Goal: Task Accomplishment & Management: Manage account settings

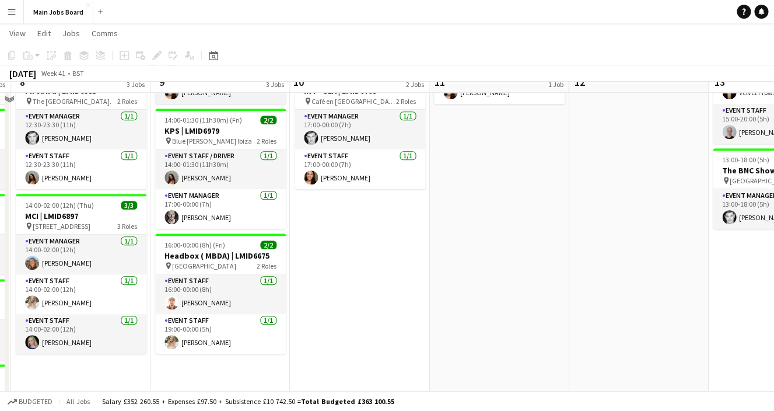
scroll to position [152, 0]
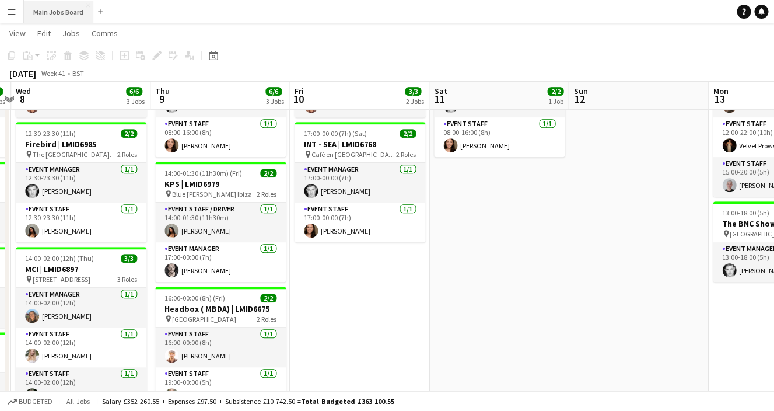
click at [71, 17] on button "Main Jobs Board Close" at bounding box center [58, 12] width 69 height 23
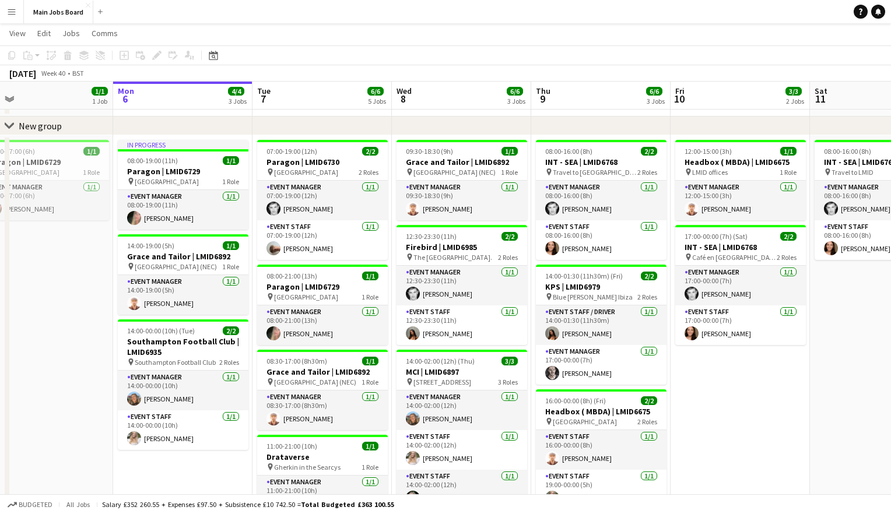
scroll to position [0, 307]
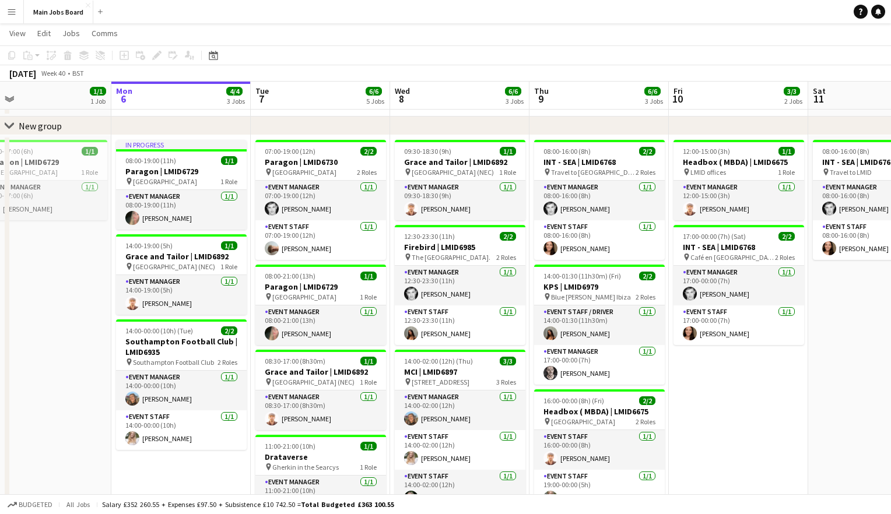
drag, startPoint x: 541, startPoint y: 300, endPoint x: 513, endPoint y: 300, distance: 28.0
click at [513, 300] on app-calendar-viewport "Fri 3 Sat 4 Sun 5 1/1 1 Job Mon 6 4/4 3 Jobs Tue 7 6/6 5 Jobs Wed 8 6/6 3 Jobs …" at bounding box center [445, 323] width 891 height 653
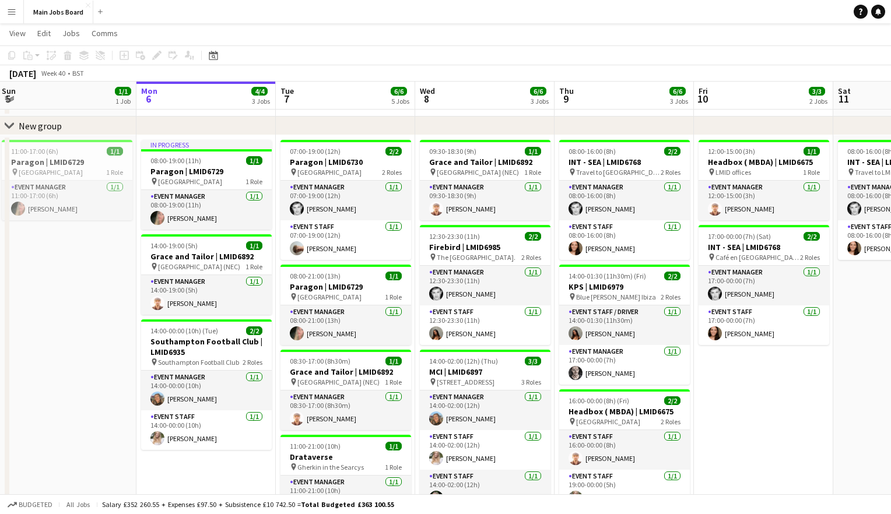
scroll to position [0, 271]
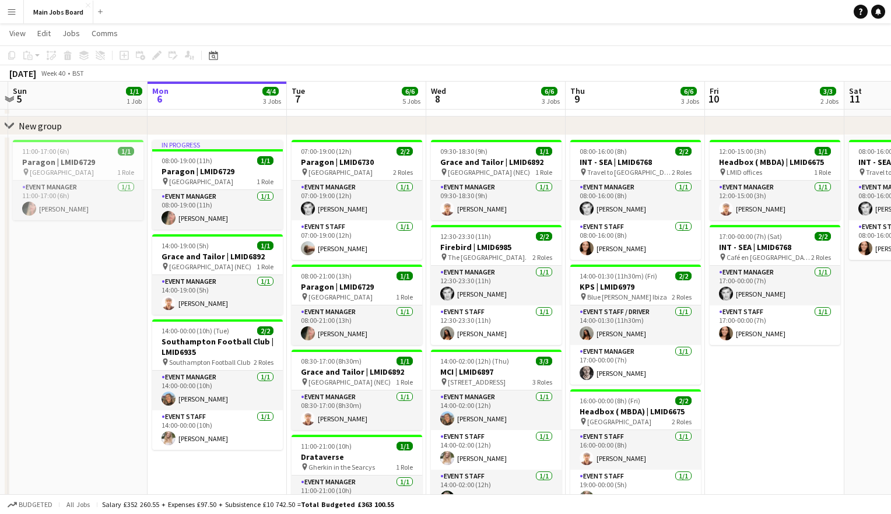
drag, startPoint x: 59, startPoint y: 324, endPoint x: 96, endPoint y: 324, distance: 36.2
click at [96, 324] on app-calendar-viewport "Fri 3 Sat 4 Sun 5 1/1 1 Job Mon 6 4/4 3 Jobs Tue 7 6/6 5 Jobs Wed 8 6/6 3 Jobs …" at bounding box center [445, 323] width 891 height 653
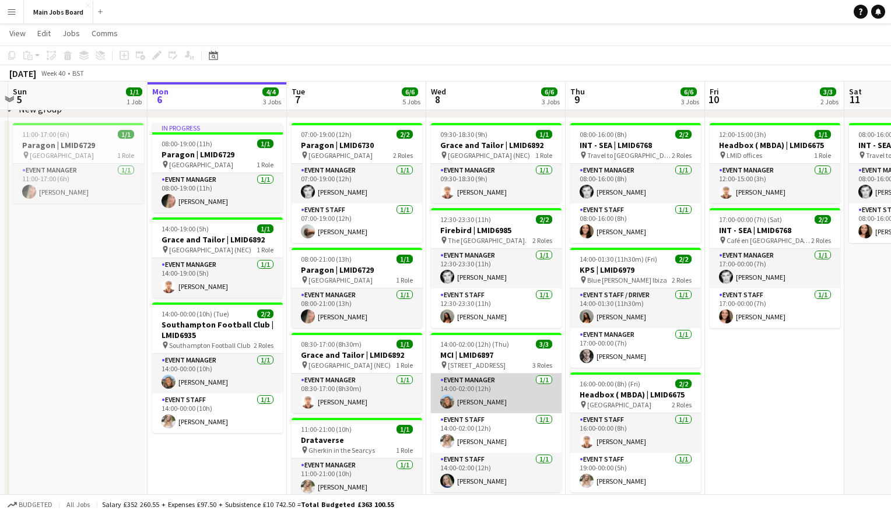
scroll to position [71, 0]
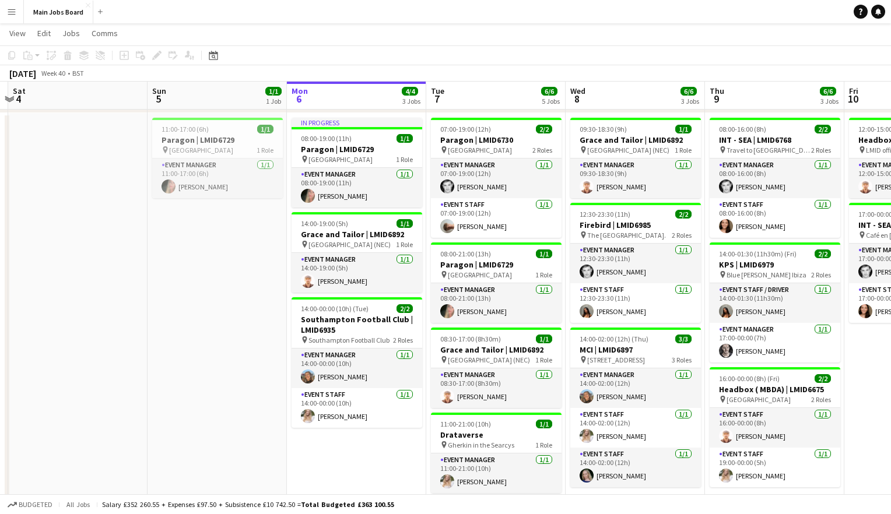
click at [20, 15] on button "Menu" at bounding box center [11, 11] width 23 height 23
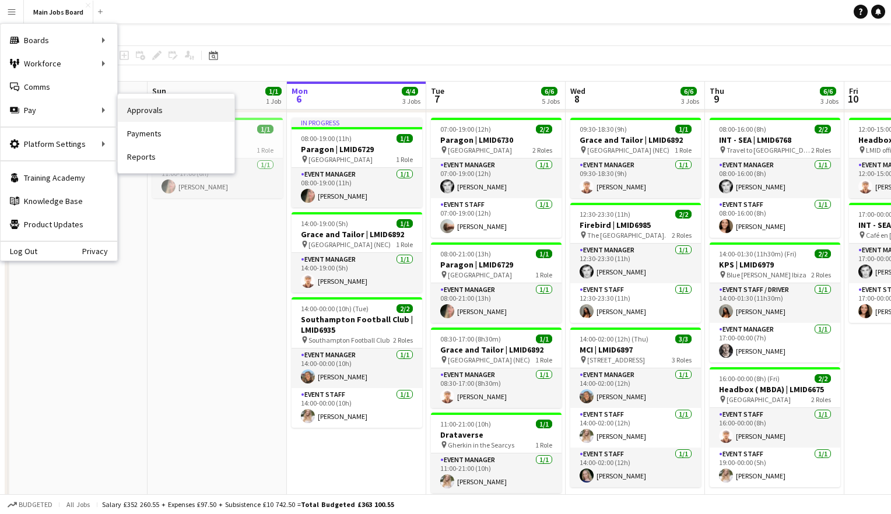
click at [161, 101] on link "Approvals" at bounding box center [176, 110] width 117 height 23
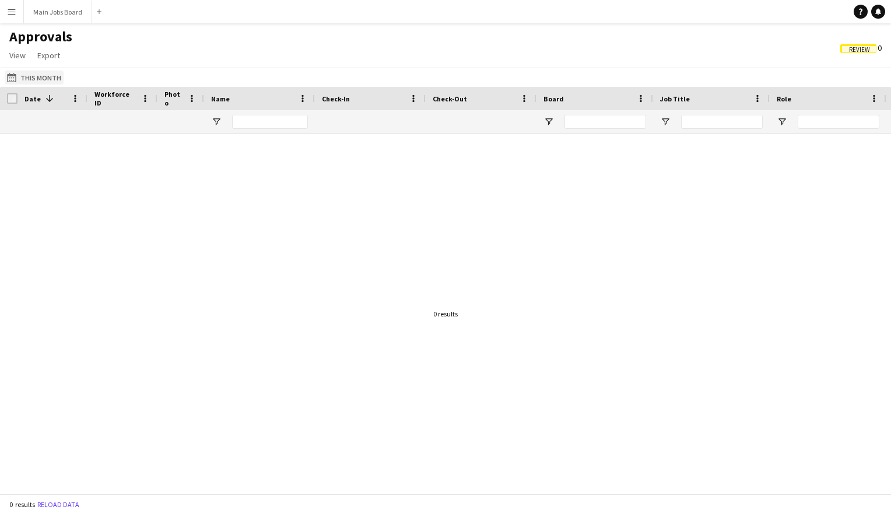
click at [31, 78] on button "This Month This Month" at bounding box center [34, 78] width 59 height 14
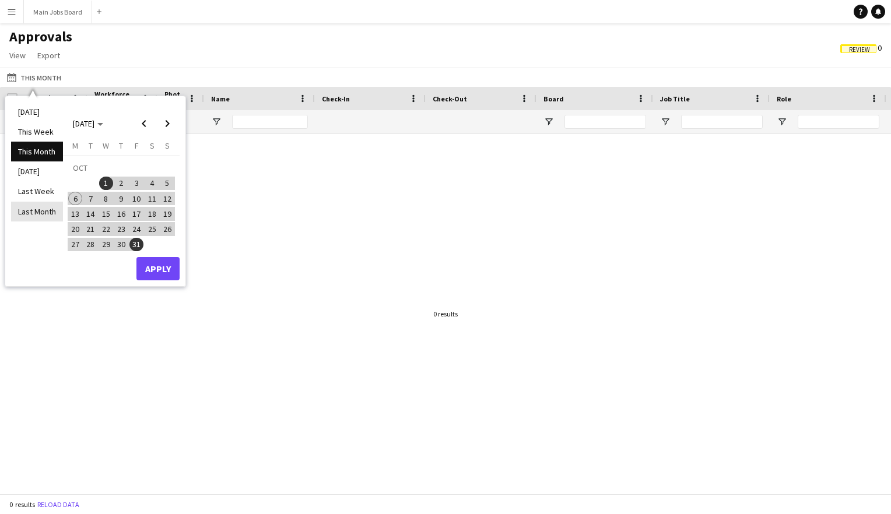
click at [41, 208] on li "Last Month" at bounding box center [37, 212] width 52 height 20
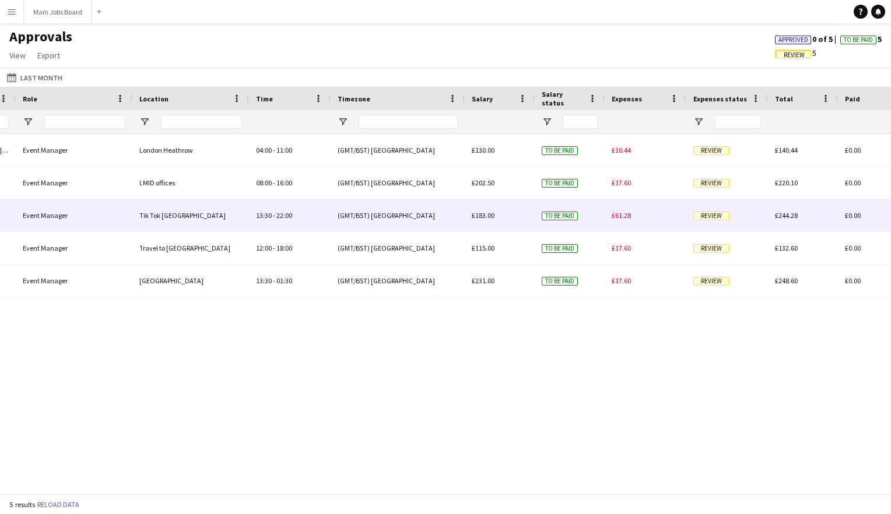
scroll to position [0, 755]
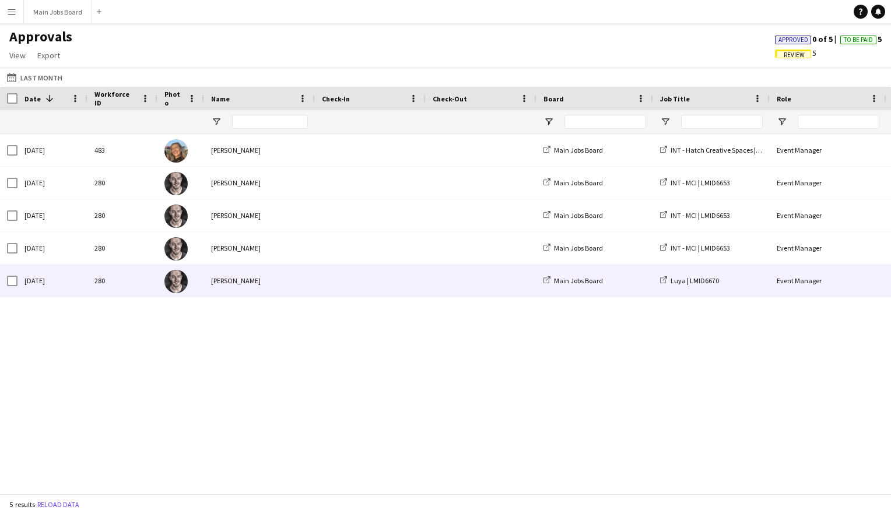
click at [258, 282] on div "[PERSON_NAME]" at bounding box center [259, 281] width 111 height 32
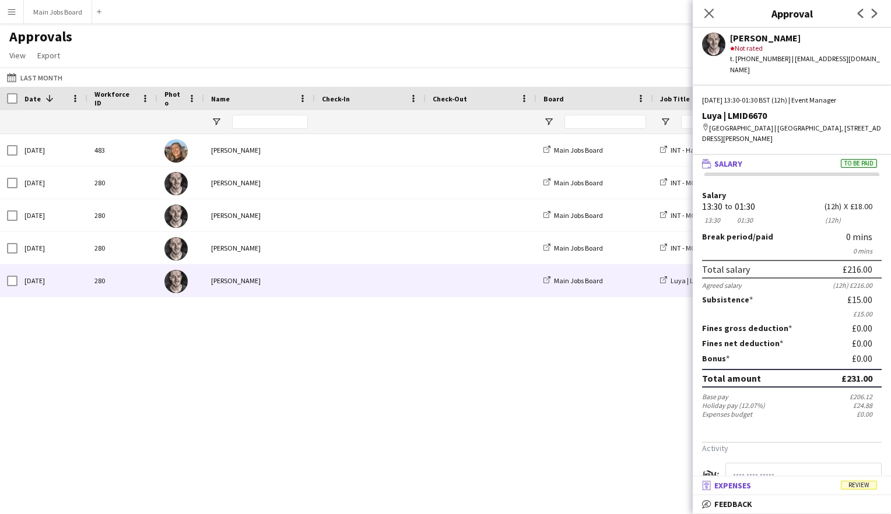
click at [773, 410] on mat-panel-title "receipt Expenses Review" at bounding box center [790, 485] width 194 height 10
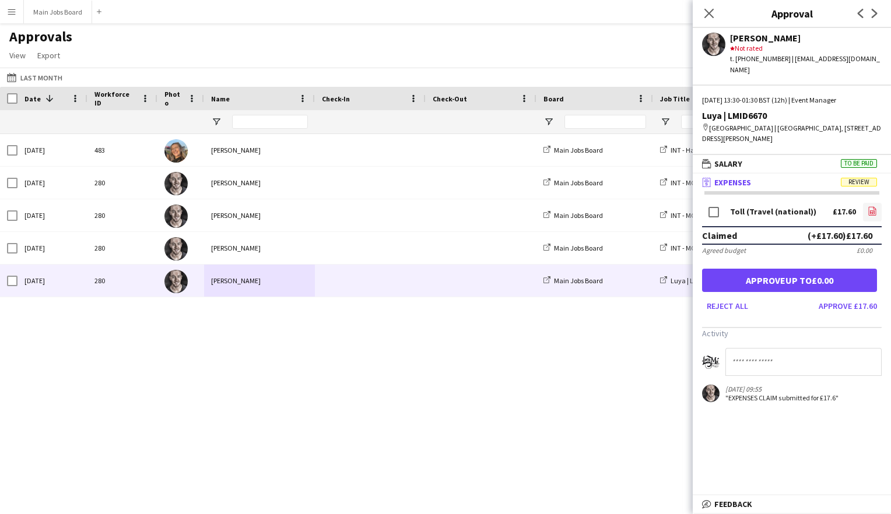
click at [773, 212] on icon "file-image" at bounding box center [872, 210] width 9 height 9
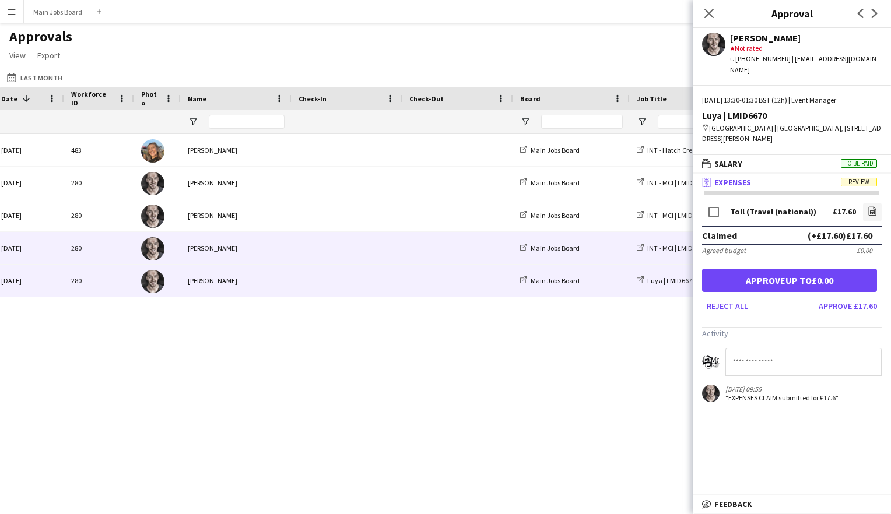
click at [404, 248] on div at bounding box center [457, 248] width 111 height 32
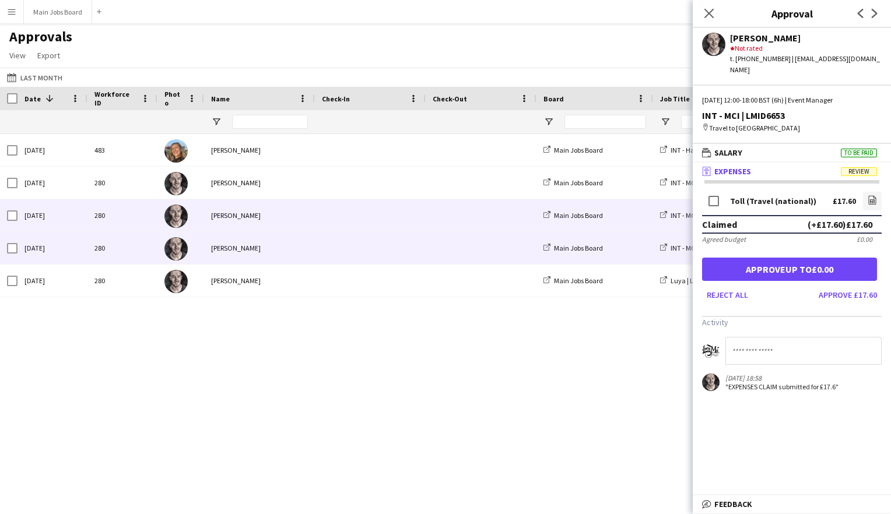
click at [462, 211] on span at bounding box center [481, 215] width 97 height 32
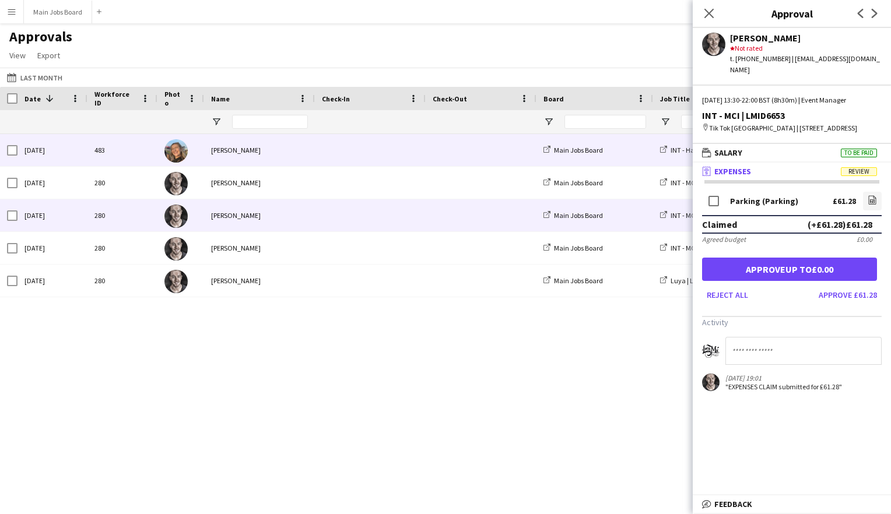
click at [445, 163] on span at bounding box center [481, 150] width 97 height 32
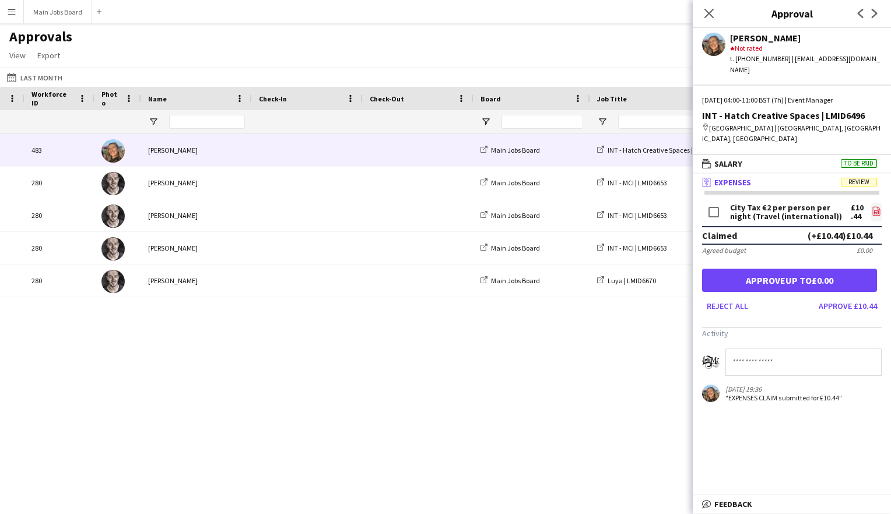
click at [773, 206] on icon "file-image" at bounding box center [876, 210] width 9 height 9
click at [773, 297] on button "Approve £10.44" at bounding box center [848, 306] width 68 height 19
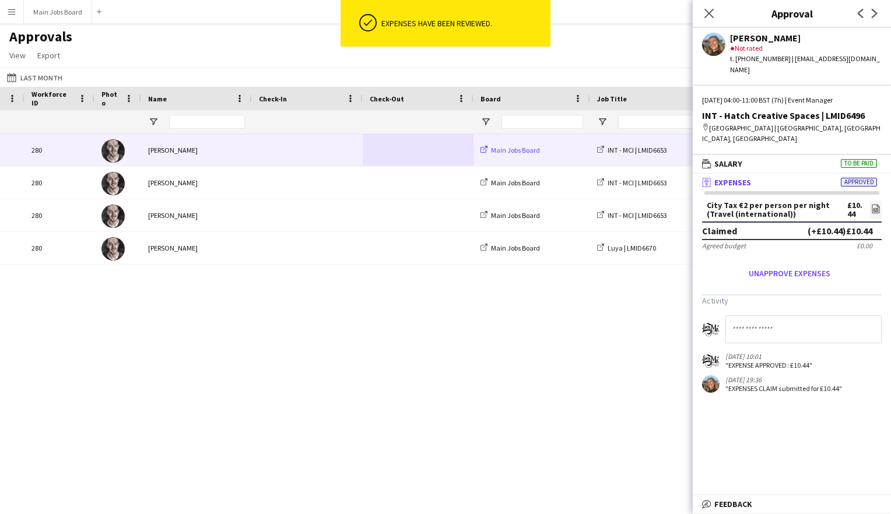
click at [512, 150] on span "Main Jobs Board" at bounding box center [515, 150] width 49 height 9
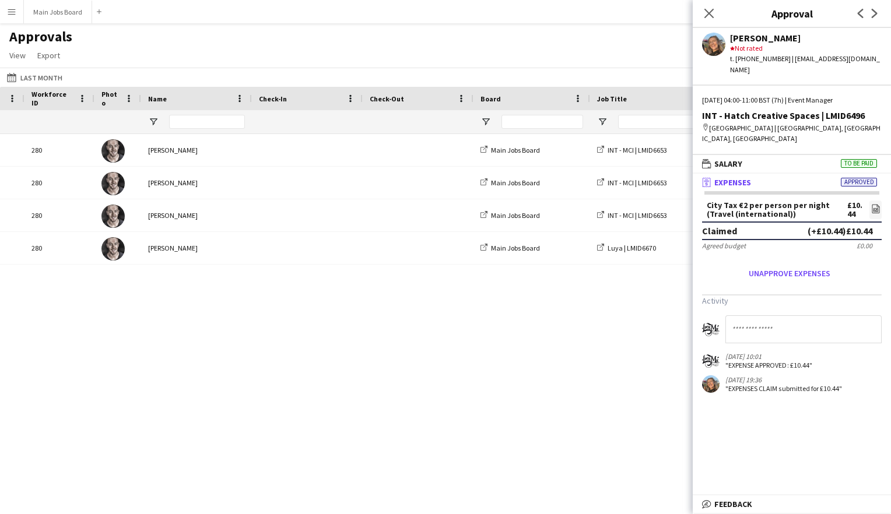
click at [370, 410] on div "Event Manager LMID offices 08:00 - 16:00 INT - MCI | LMID6653 Main Jobs Board […" at bounding box center [445, 314] width 891 height 360
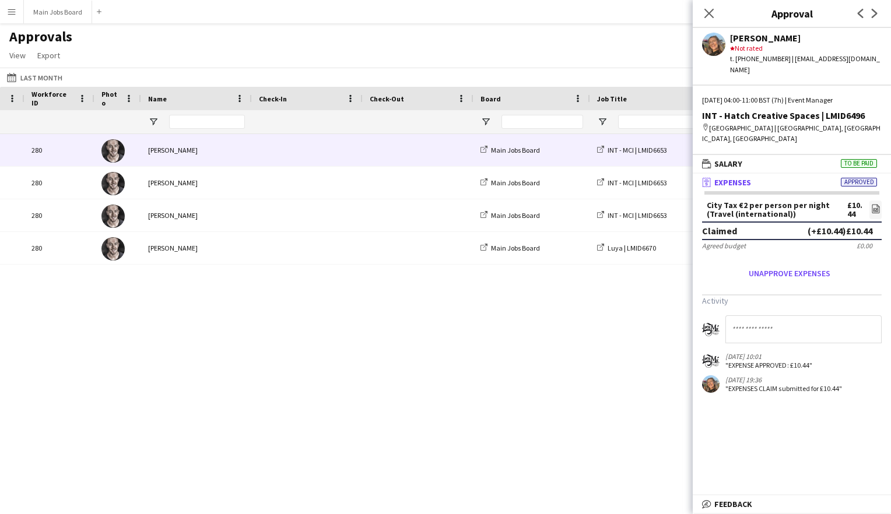
click at [190, 146] on div "[PERSON_NAME]" at bounding box center [196, 150] width 111 height 32
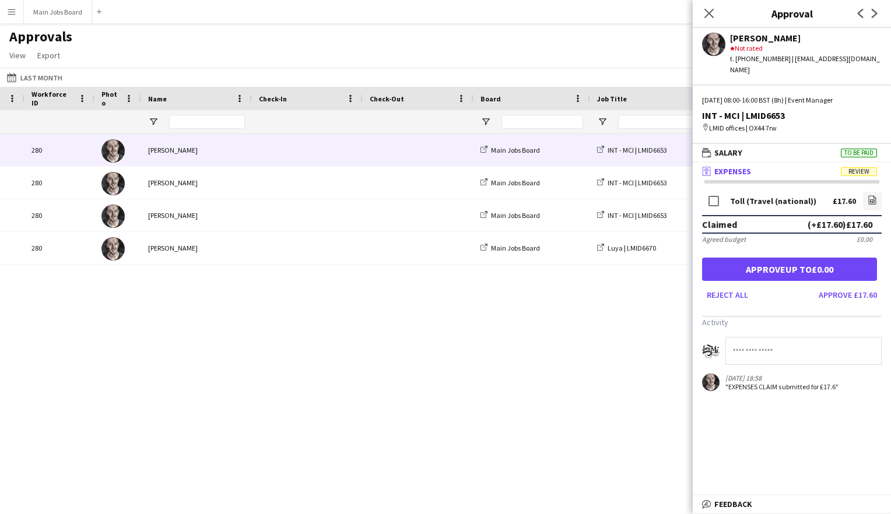
click at [503, 335] on div "Event Manager LMID offices 08:00 - 16:00 INT - MCI | LMID6653 Main Jobs Board […" at bounding box center [445, 314] width 891 height 360
click at [773, 195] on icon "file-image" at bounding box center [872, 199] width 9 height 9
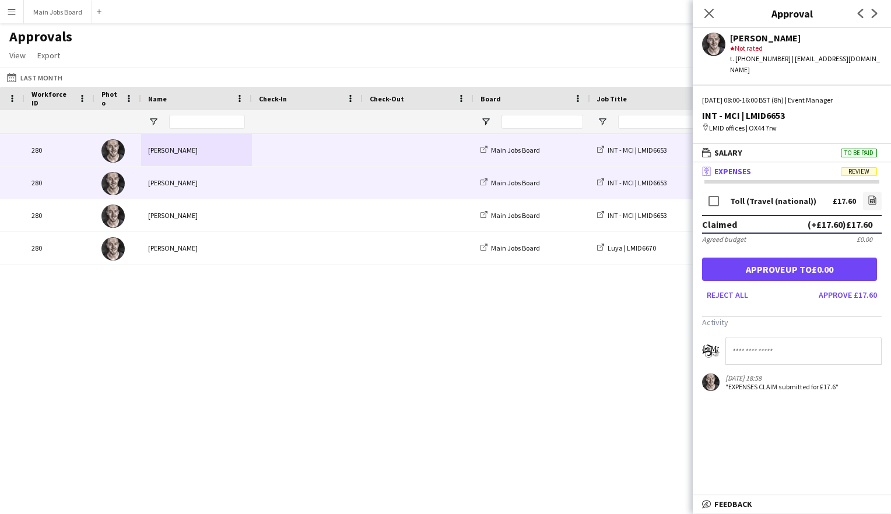
click at [462, 187] on span at bounding box center [418, 183] width 97 height 32
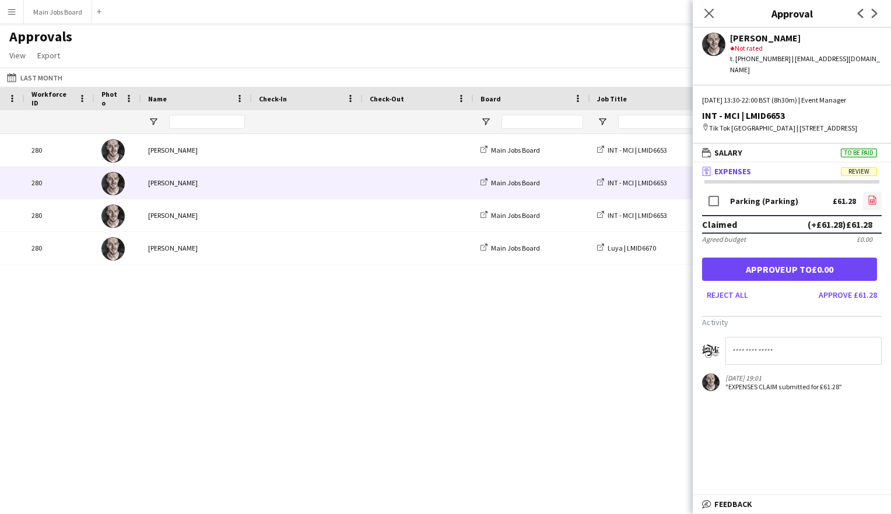
click at [773, 200] on icon at bounding box center [873, 200] width 8 height 9
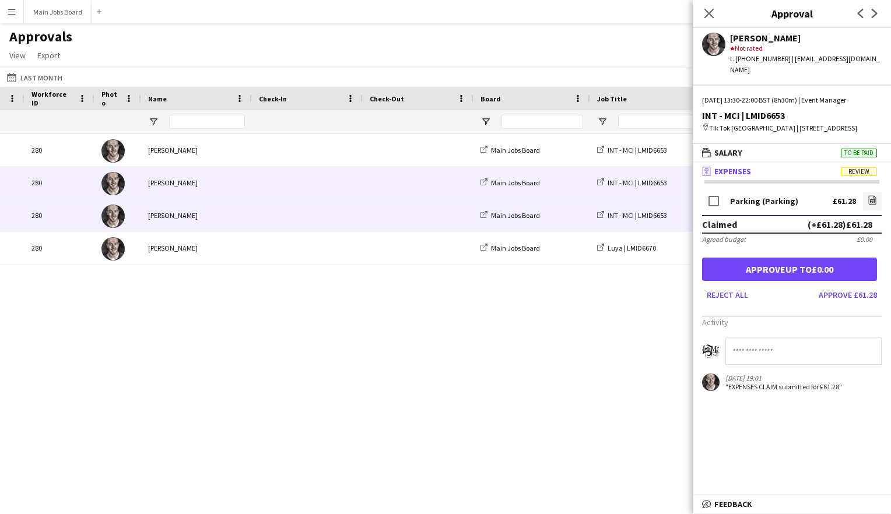
click at [531, 211] on div "Main Jobs Board" at bounding box center [532, 215] width 117 height 32
click at [557, 223] on div "Main Jobs Board" at bounding box center [532, 215] width 117 height 32
click at [576, 212] on div "Main Jobs Board" at bounding box center [532, 215] width 117 height 32
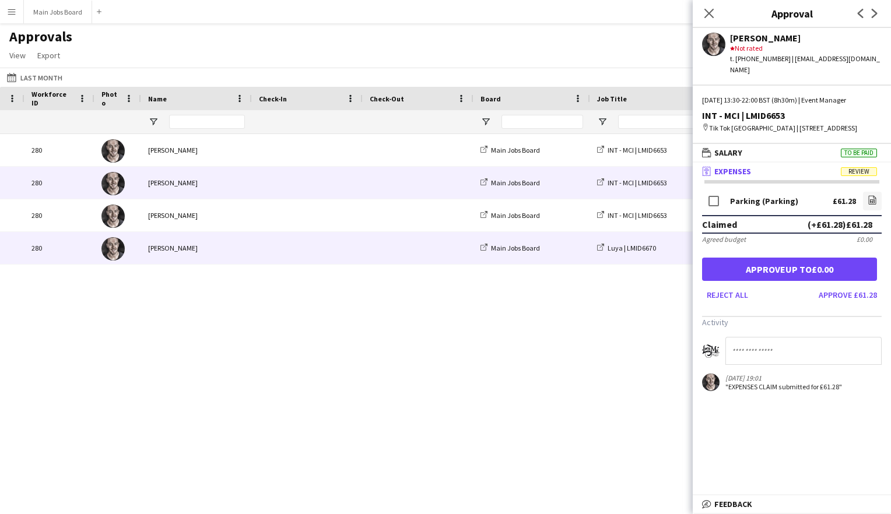
click at [494, 264] on div "Main Jobs Board" at bounding box center [532, 248] width 117 height 32
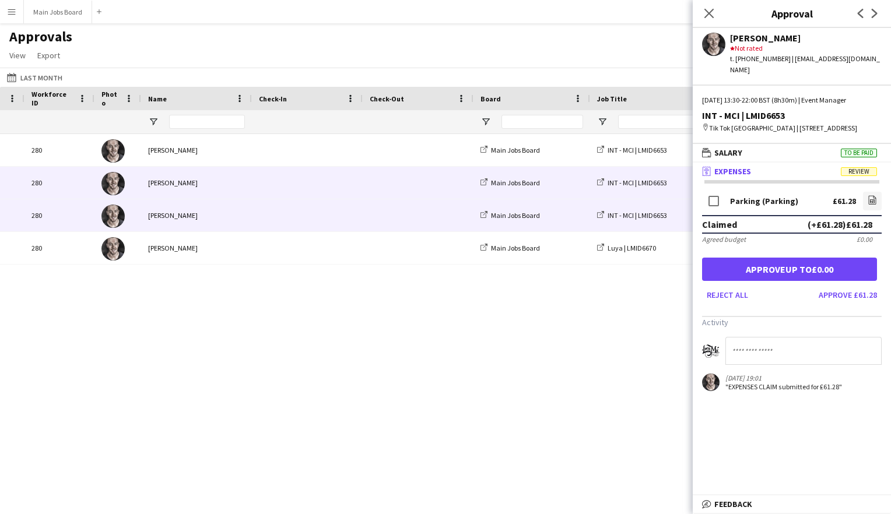
click at [530, 205] on div "Main Jobs Board" at bounding box center [532, 215] width 117 height 32
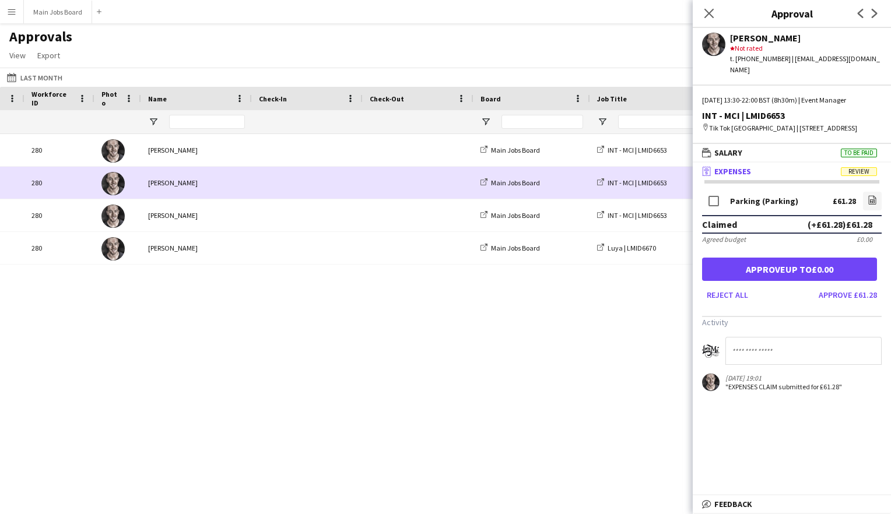
click at [591, 202] on div "INT - MCI | LMID6653" at bounding box center [648, 215] width 117 height 32
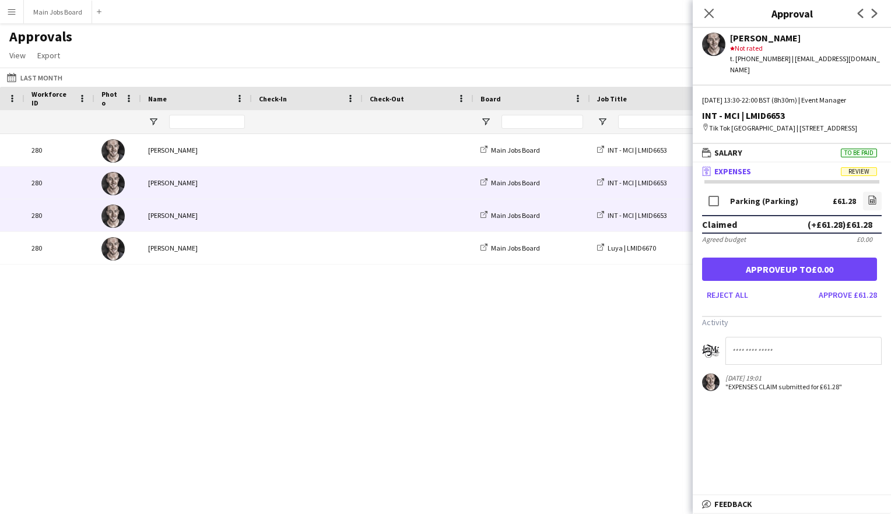
click at [535, 210] on div "Main Jobs Board" at bounding box center [532, 215] width 117 height 32
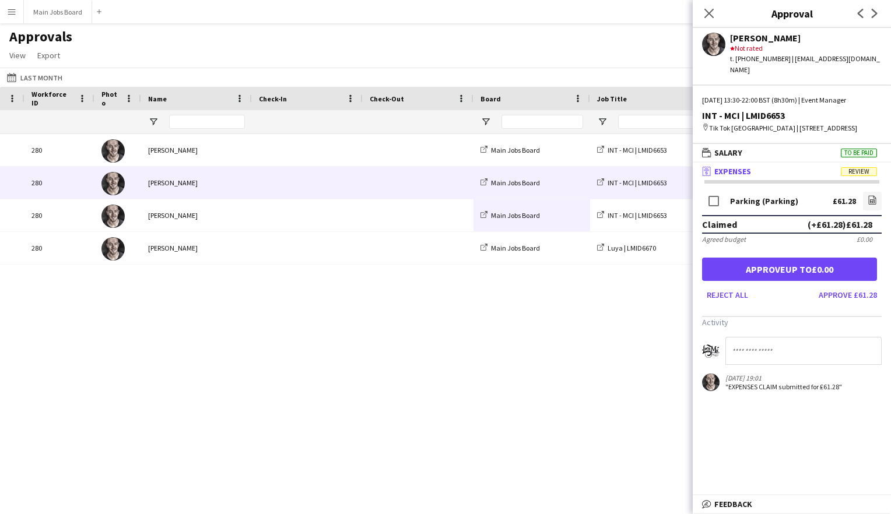
click at [483, 300] on div "Event Manager LMID offices 08:00 - 16:00 INT - MCI | LMID6653 Main Jobs Board […" at bounding box center [445, 314] width 891 height 360
click at [715, 11] on app-icon "Close pop-in" at bounding box center [709, 13] width 17 height 17
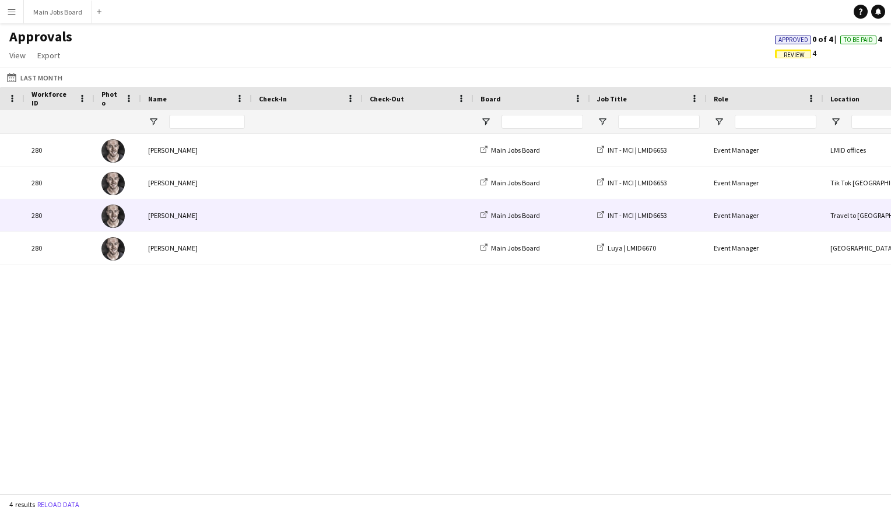
click at [411, 222] on span at bounding box center [418, 215] width 97 height 32
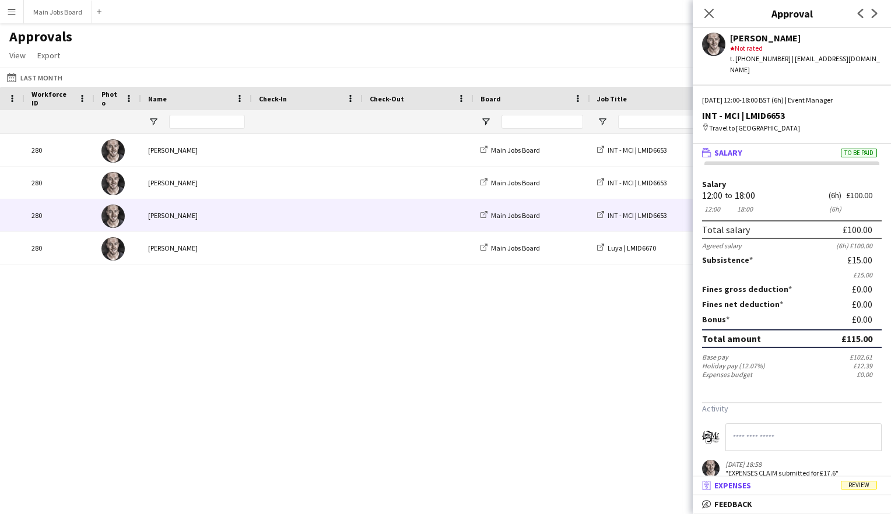
click at [762, 410] on mat-panel-title "receipt Expenses Review" at bounding box center [790, 485] width 194 height 10
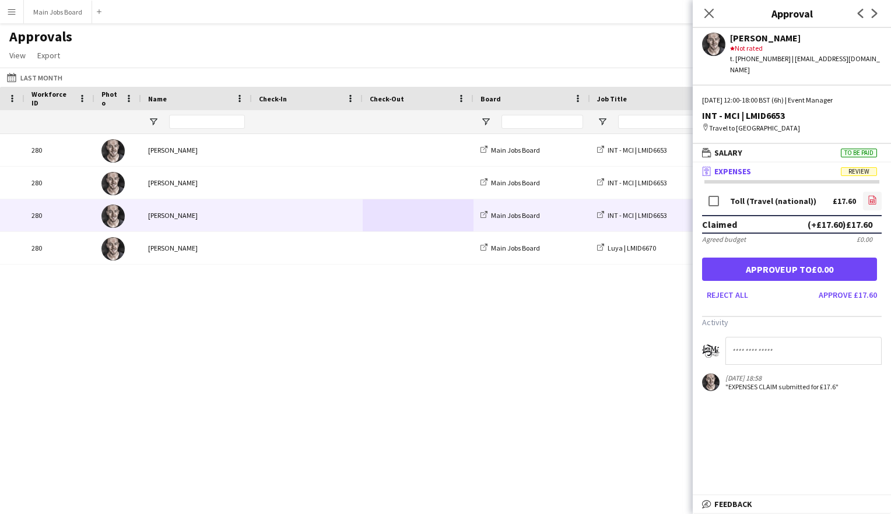
click at [773, 192] on link "file-image" at bounding box center [872, 201] width 19 height 19
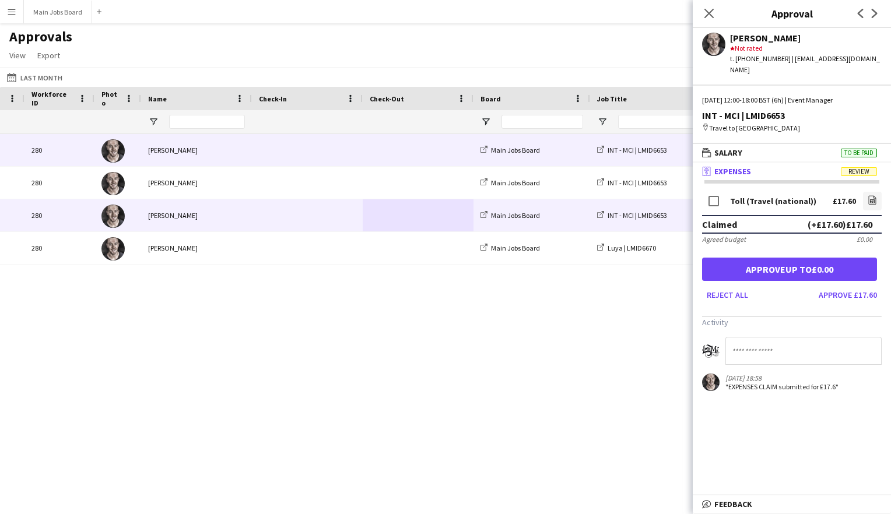
click at [383, 149] on span at bounding box center [418, 150] width 97 height 32
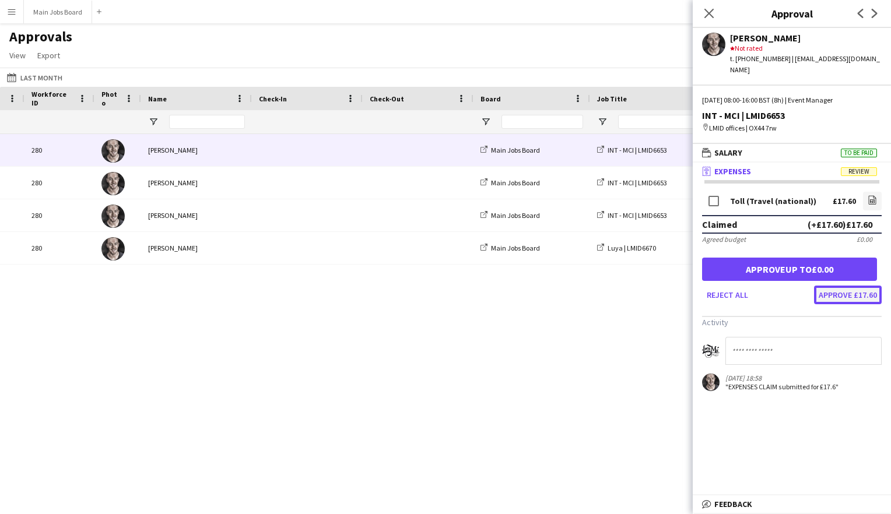
click at [773, 286] on button "Approve £17.60" at bounding box center [848, 295] width 68 height 19
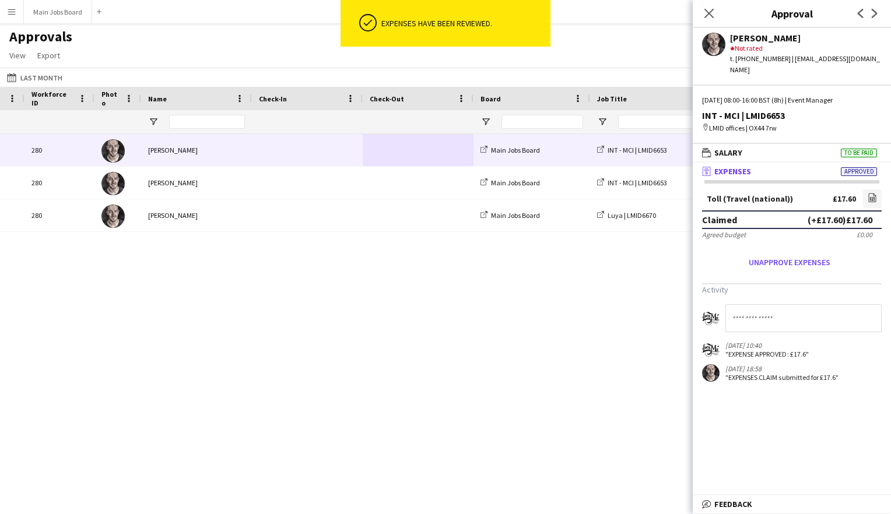
click at [573, 146] on div "Main Jobs Board" at bounding box center [532, 150] width 117 height 32
click at [554, 159] on div "Main Jobs Board" at bounding box center [532, 150] width 117 height 32
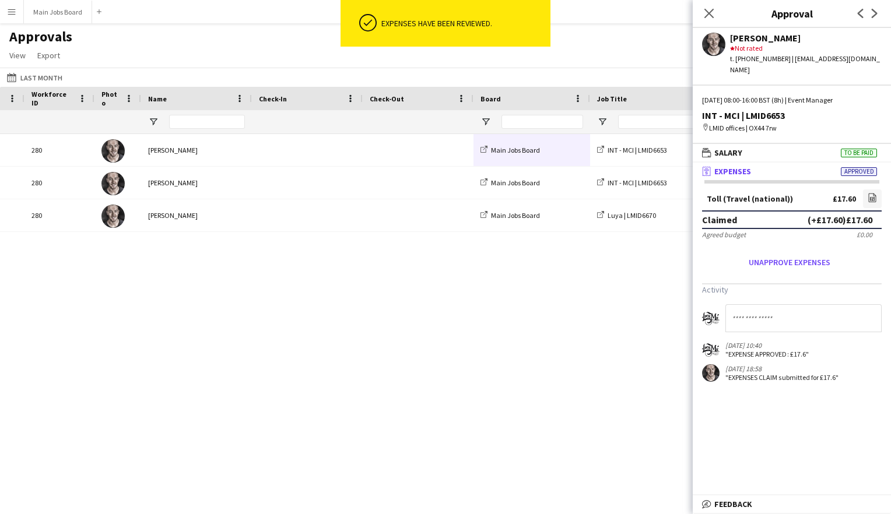
click at [536, 259] on div "Event Manager Tik Tok [GEOGRAPHIC_DATA] 13:30 - 22:00 INT - MCI | LMID6653 Main…" at bounding box center [445, 314] width 891 height 360
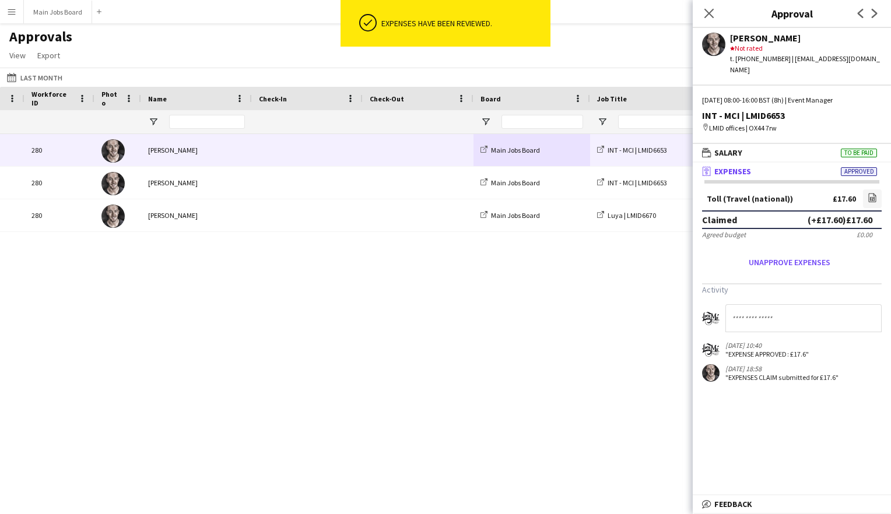
click at [428, 153] on span at bounding box center [418, 150] width 97 height 32
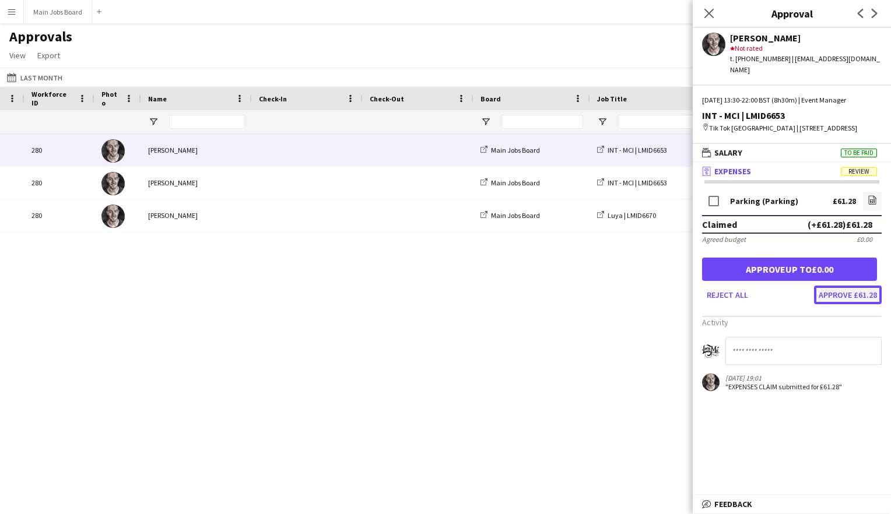
click at [773, 297] on button "Approve £61.28" at bounding box center [848, 295] width 68 height 19
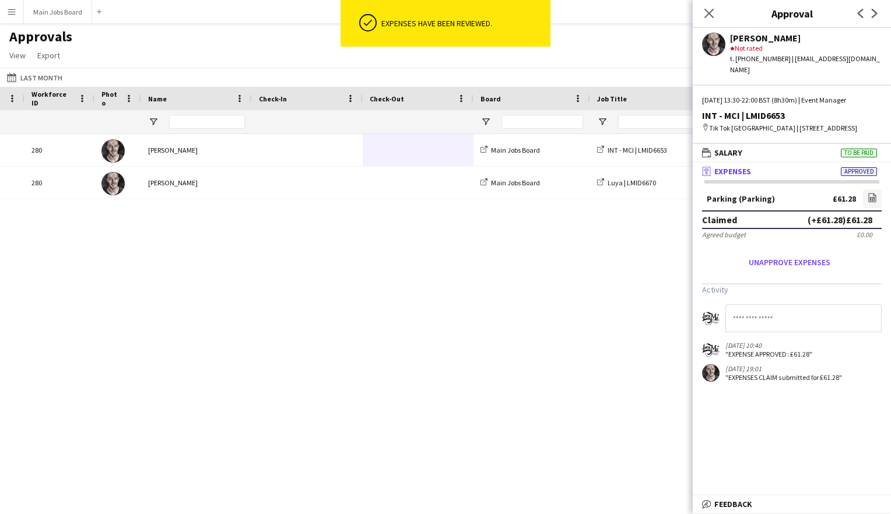
click at [394, 261] on div "Event Manager Travel to [GEOGRAPHIC_DATA] 12:00 - 18:00 INT - MCI | LMID6653 Ma…" at bounding box center [445, 314] width 891 height 360
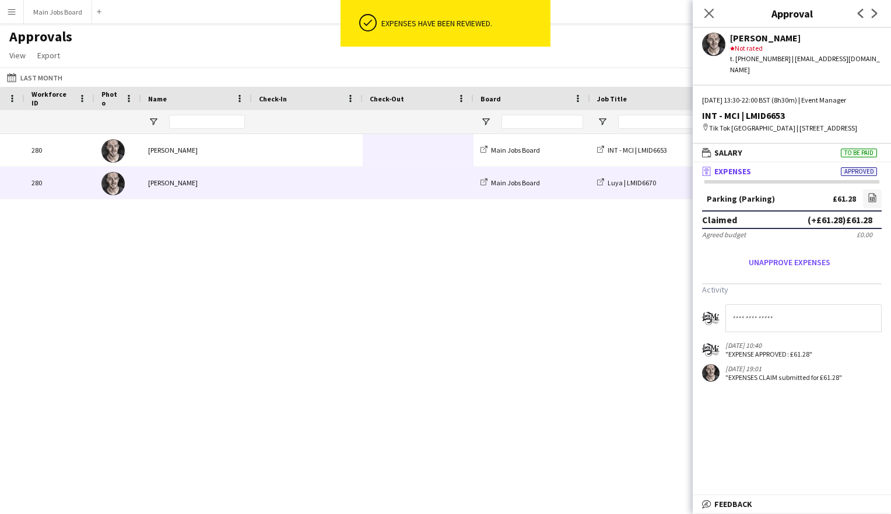
click at [387, 200] on div "Event Manager Travel to [GEOGRAPHIC_DATA] 12:00 - 18:00 INT - MCI | LMID6653 Ma…" at bounding box center [445, 314] width 891 height 360
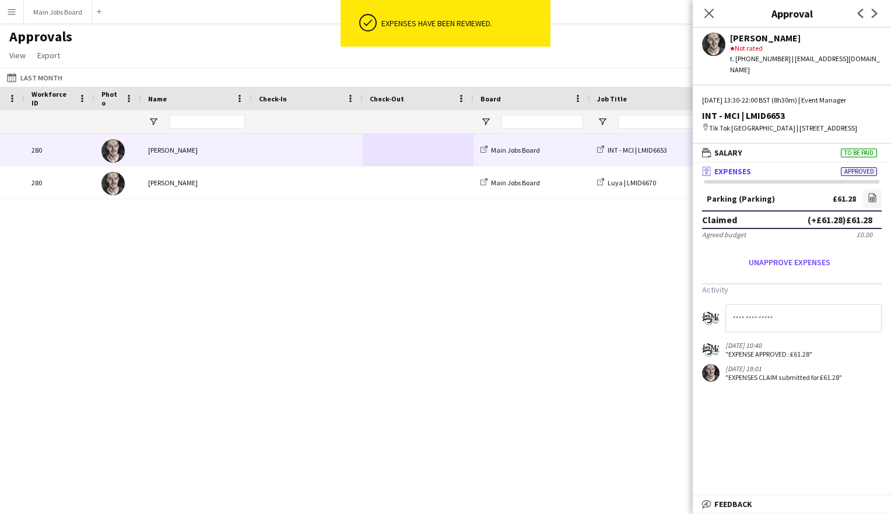
click at [386, 150] on span at bounding box center [418, 150] width 97 height 32
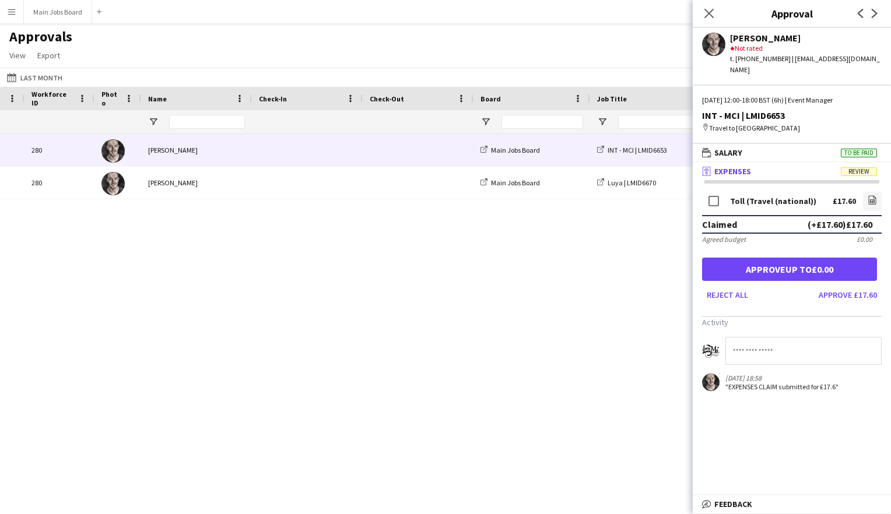
click at [741, 337] on input at bounding box center [803, 351] width 156 height 28
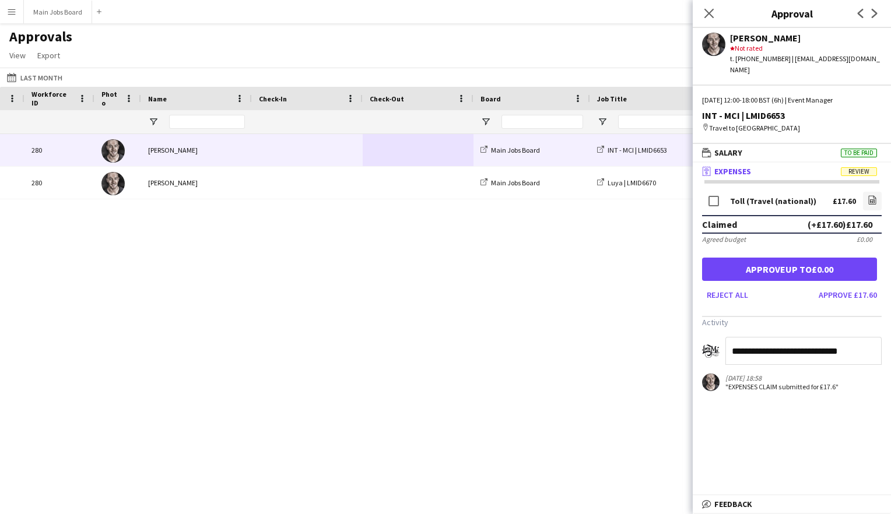
type input "**********"
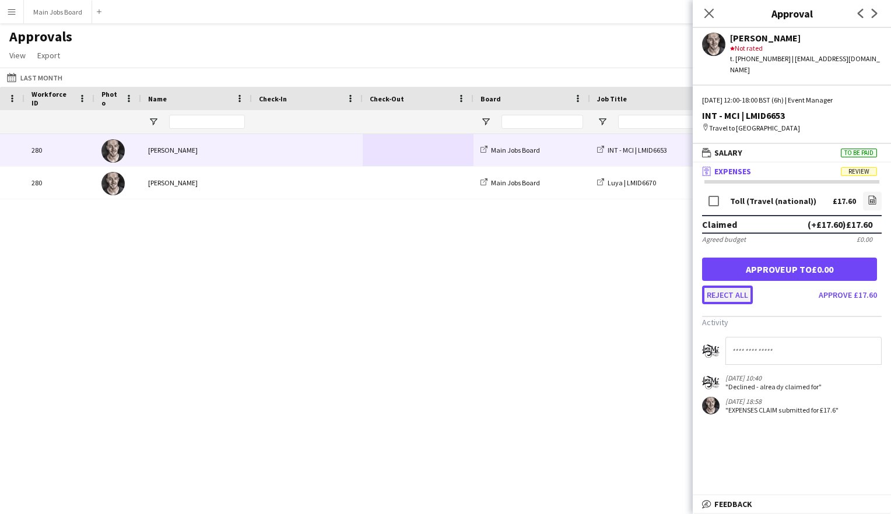
click at [734, 286] on button "Reject all" at bounding box center [727, 295] width 51 height 19
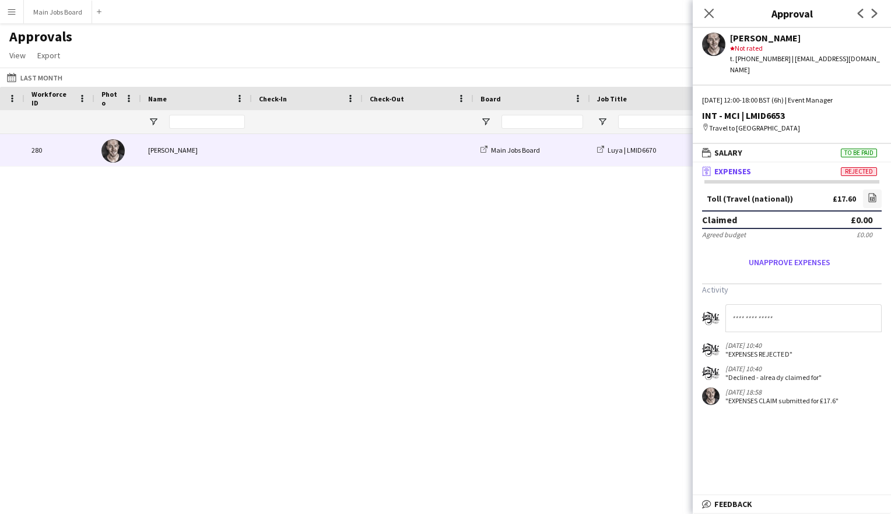
click at [215, 156] on div "[PERSON_NAME]" at bounding box center [196, 150] width 111 height 32
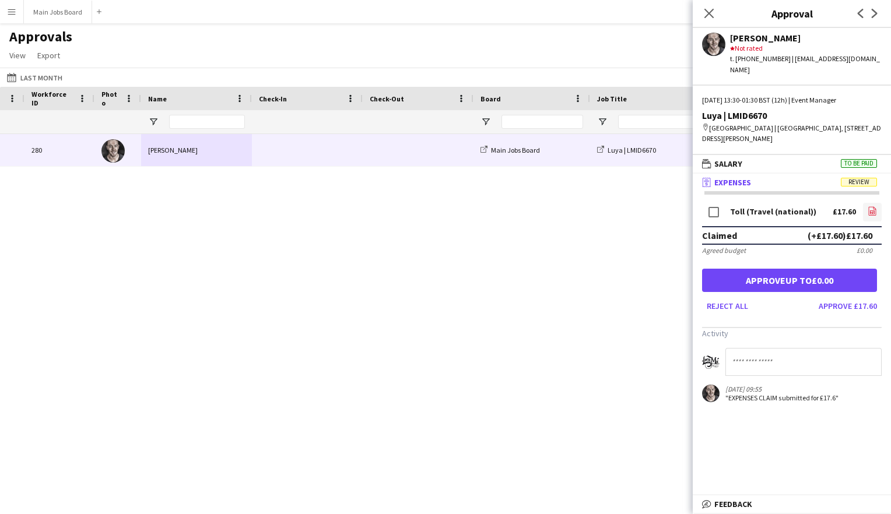
click at [773, 210] on icon "file-image" at bounding box center [872, 210] width 9 height 9
click at [134, 255] on div "Event Manager [GEOGRAPHIC_DATA] 13:30 - 01:30 Luya | LMID6670 Main Jobs Board […" at bounding box center [445, 314] width 891 height 360
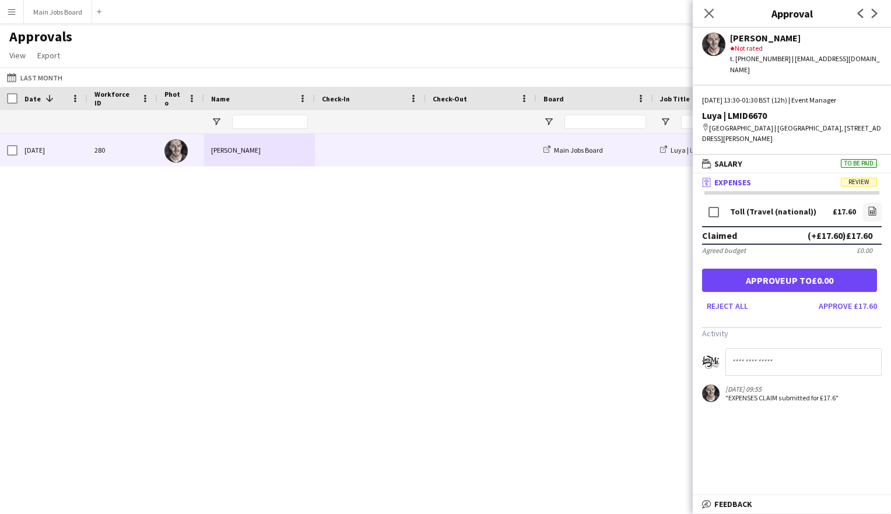
click at [15, 15] on app-icon "Menu" at bounding box center [11, 11] width 9 height 9
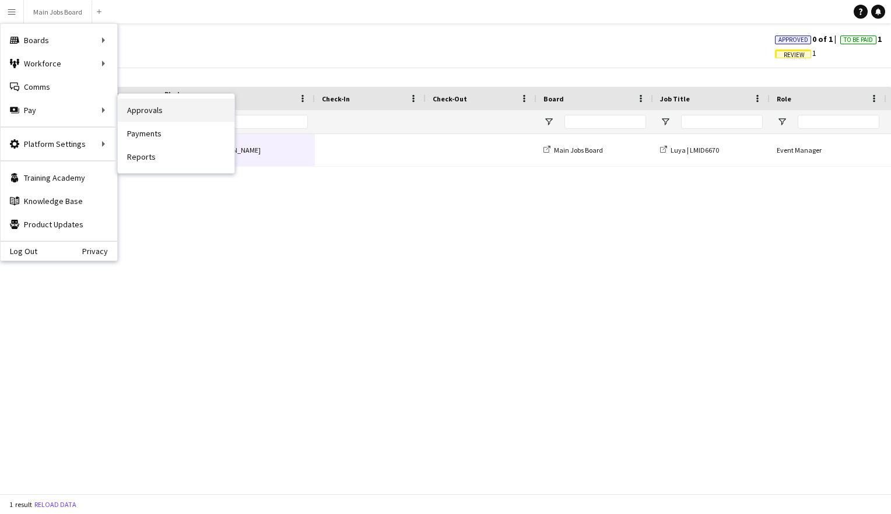
click at [131, 108] on link "Approvals" at bounding box center [176, 110] width 117 height 23
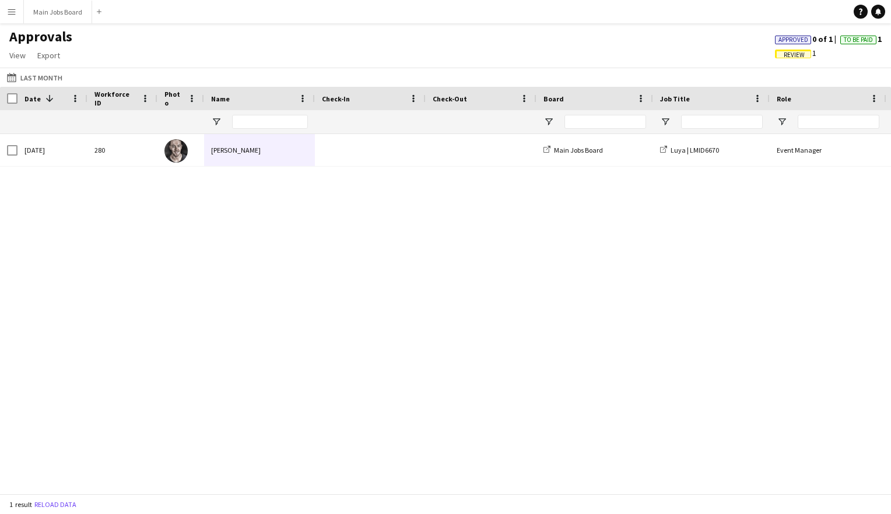
click at [9, 13] on app-icon "Menu" at bounding box center [11, 11] width 9 height 9
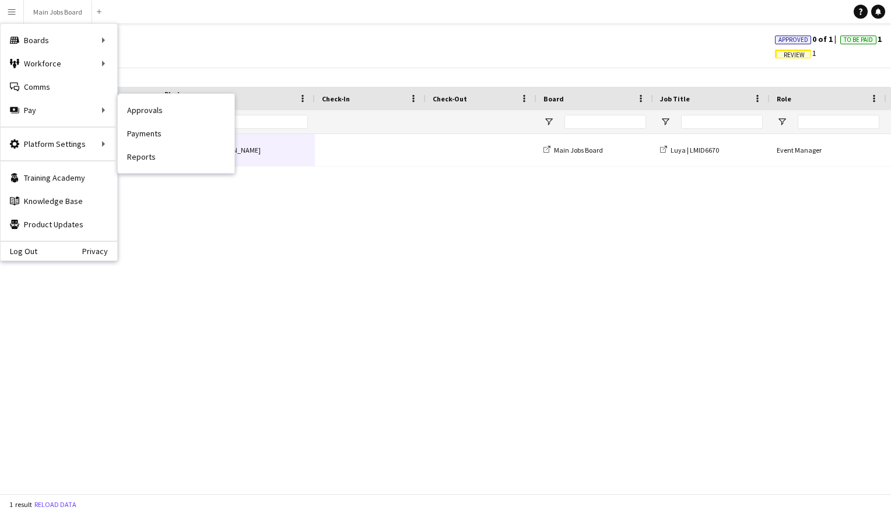
click at [185, 170] on nav "Approvals Payments Reports" at bounding box center [176, 133] width 117 height 79
click at [184, 152] on link "Reports" at bounding box center [176, 156] width 117 height 23
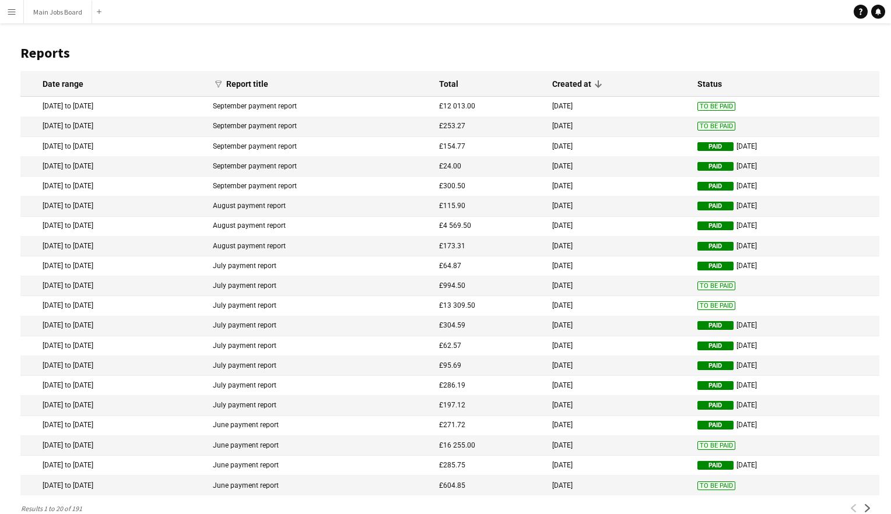
click at [16, 14] on button "Menu" at bounding box center [11, 11] width 23 height 23
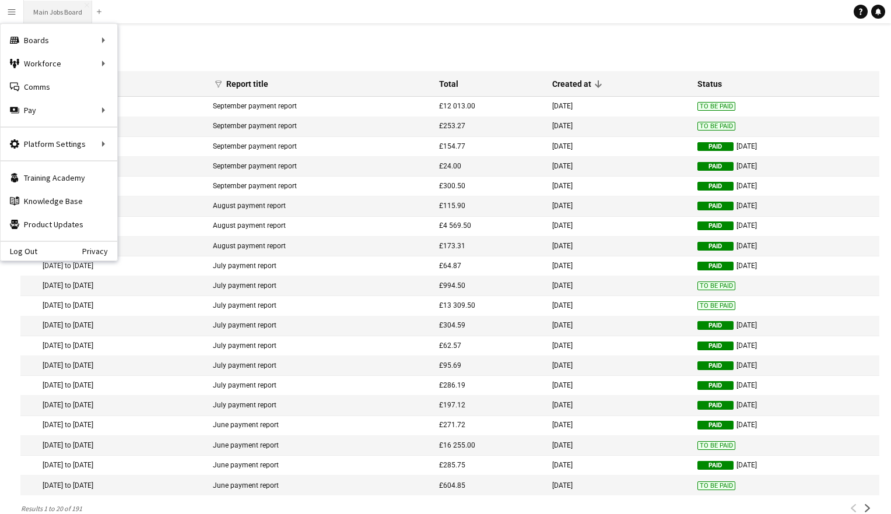
click at [48, 10] on button "Main Jobs Board Close" at bounding box center [58, 12] width 68 height 23
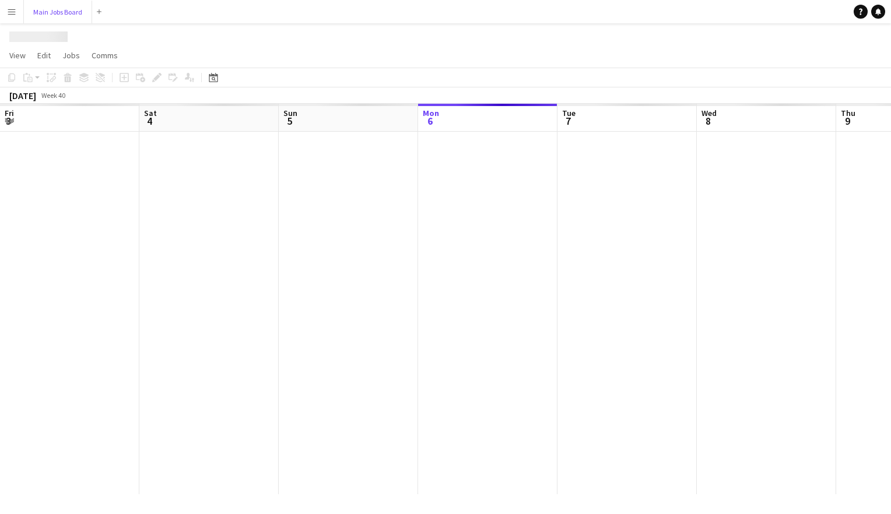
scroll to position [0, 279]
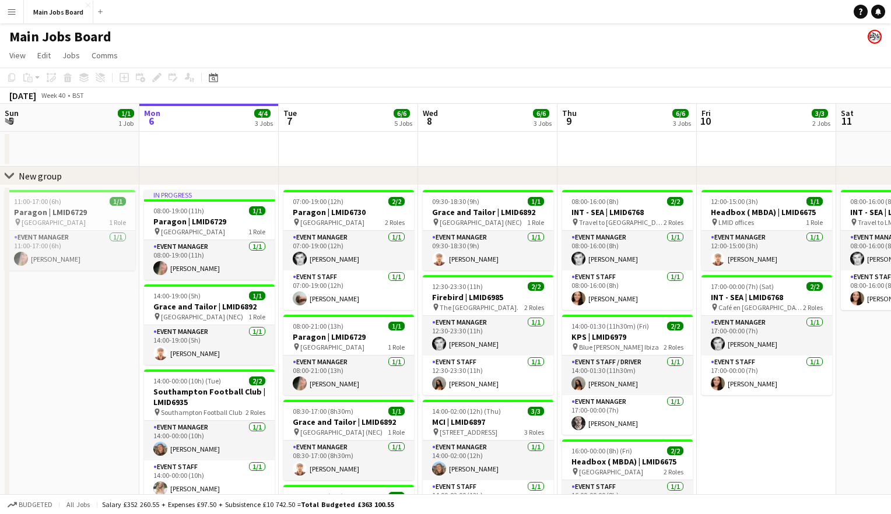
click at [14, 12] on app-icon "Menu" at bounding box center [11, 11] width 9 height 9
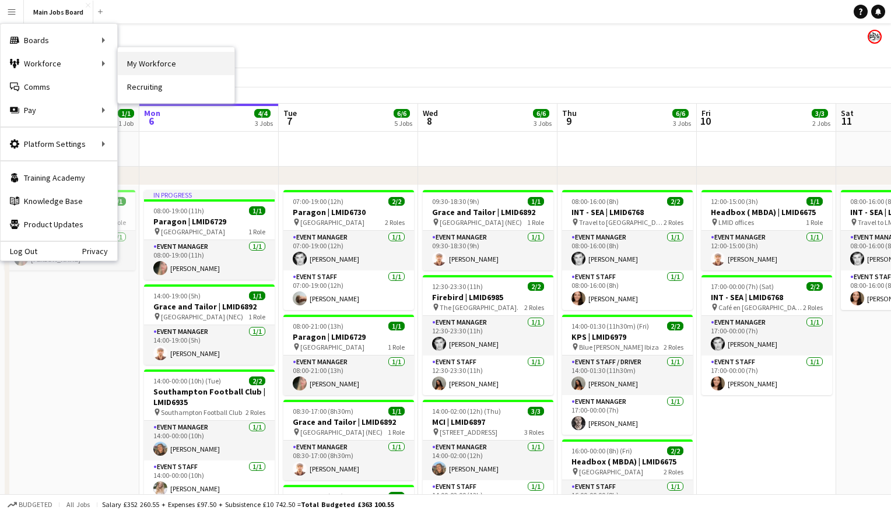
click at [128, 66] on link "My Workforce" at bounding box center [176, 63] width 117 height 23
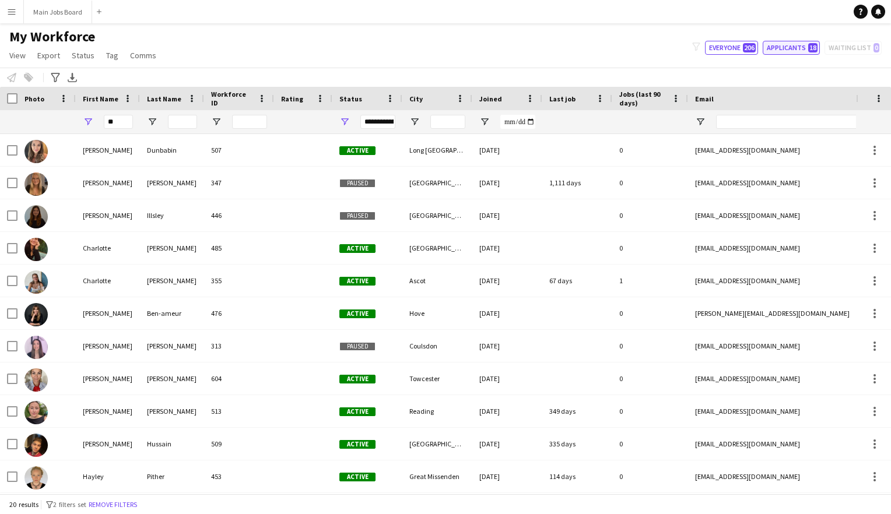
click at [773, 44] on button "Applicants 18" at bounding box center [791, 48] width 57 height 14
type input "**********"
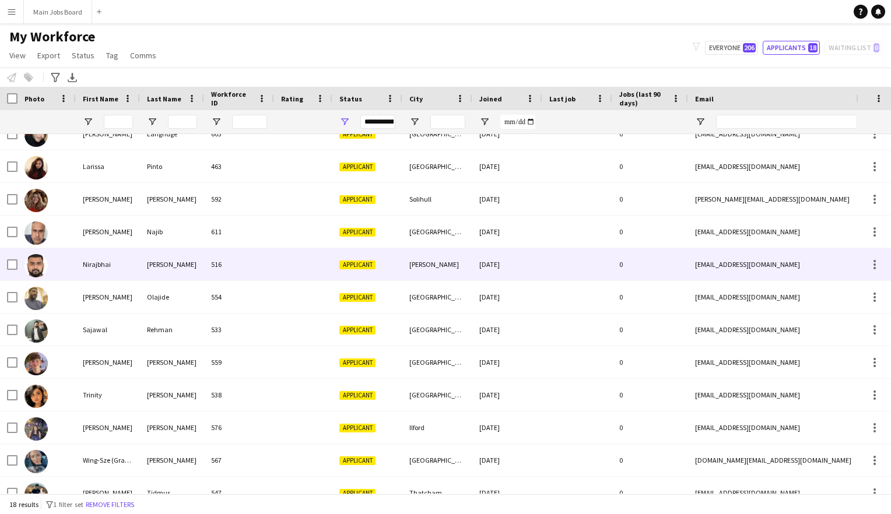
scroll to position [228, 0]
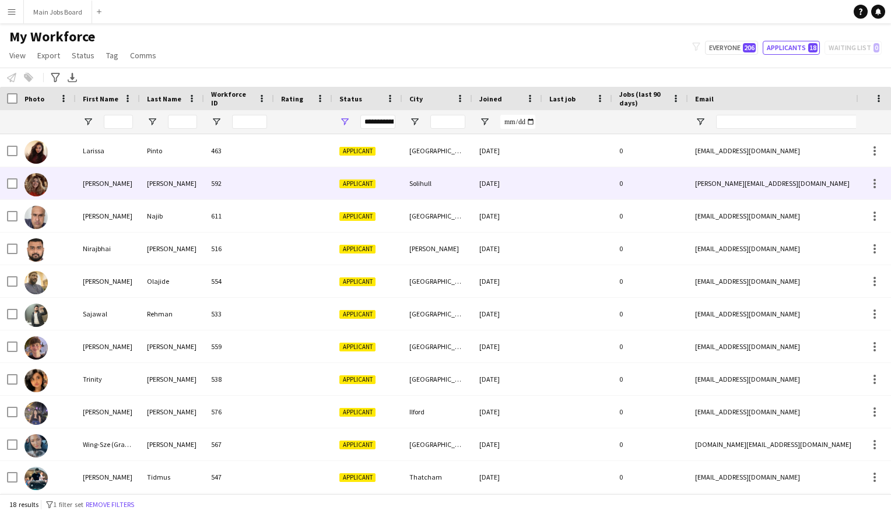
click at [106, 192] on div "[PERSON_NAME]" at bounding box center [108, 183] width 64 height 32
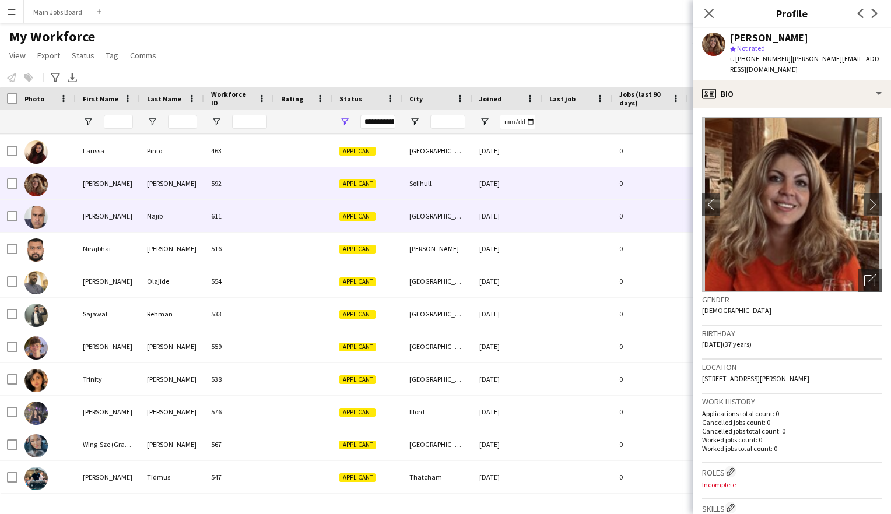
click at [103, 209] on div "[PERSON_NAME]" at bounding box center [108, 216] width 64 height 32
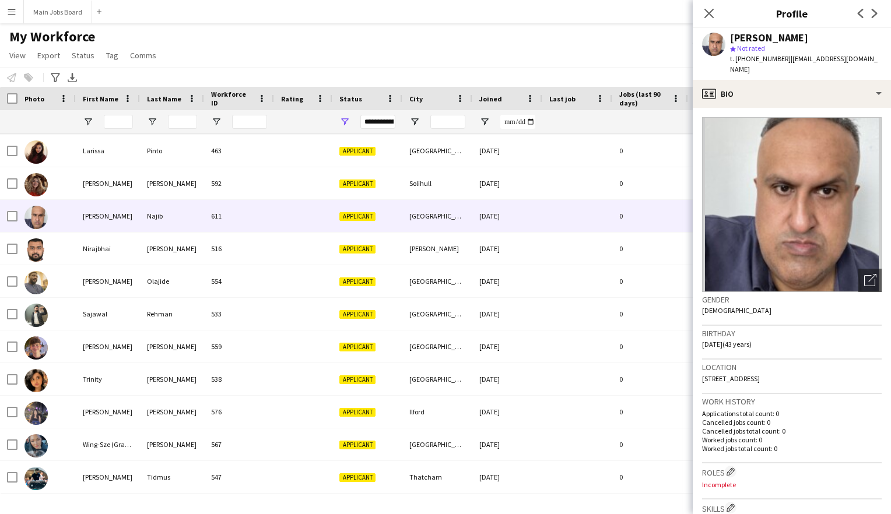
click at [773, 185] on img at bounding box center [792, 204] width 180 height 175
click at [773, 275] on div "Open photos pop-in" at bounding box center [869, 280] width 23 height 23
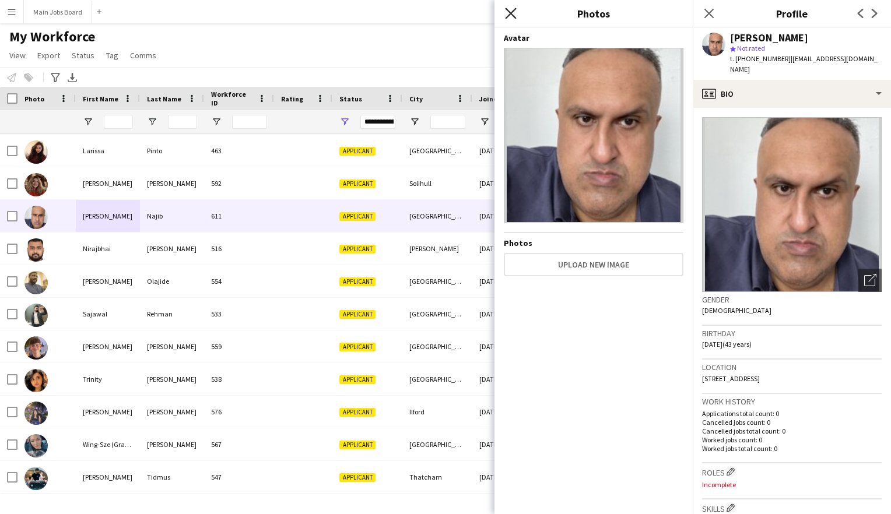
click at [514, 16] on icon at bounding box center [510, 13] width 11 height 11
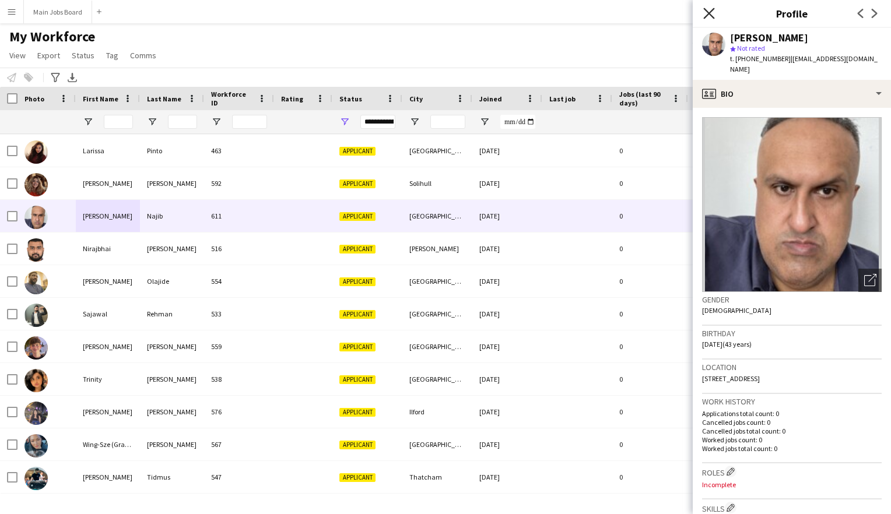
click at [709, 12] on icon "Close pop-in" at bounding box center [708, 13] width 11 height 11
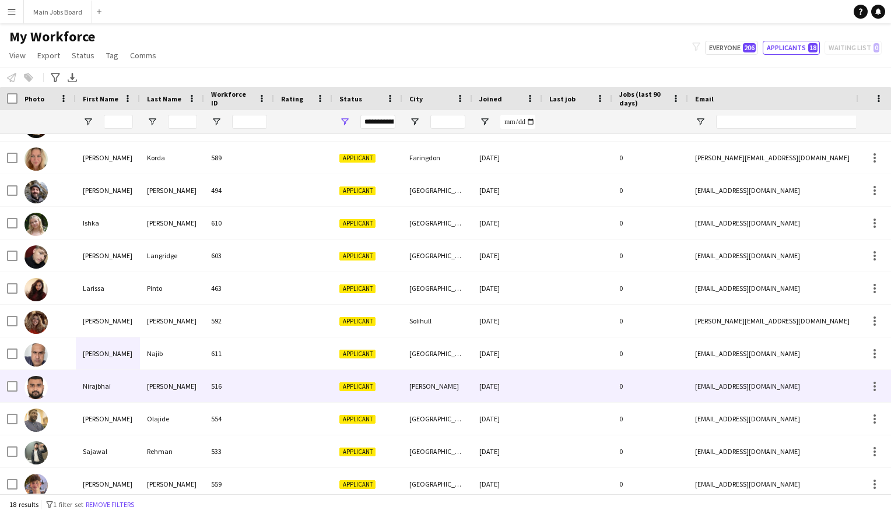
scroll to position [79, 0]
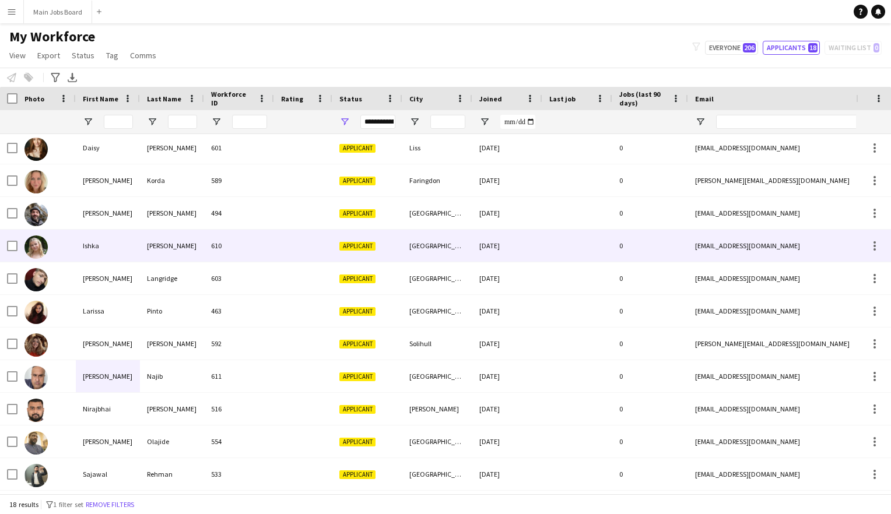
click at [94, 256] on div "Ishka" at bounding box center [108, 246] width 64 height 32
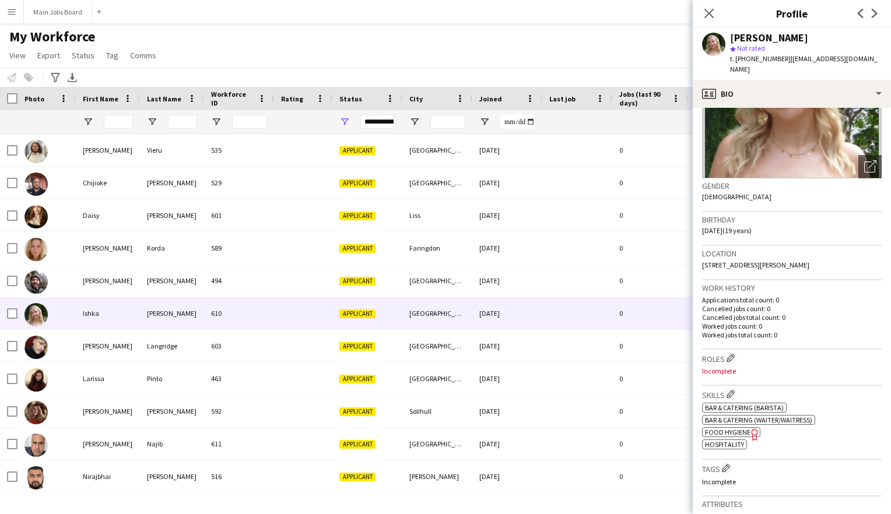
scroll to position [0, 0]
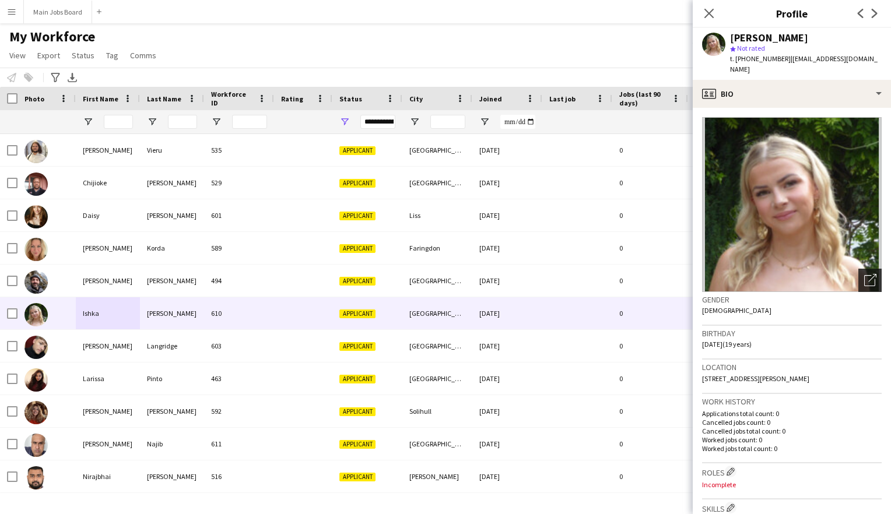
click at [773, 274] on icon "Open photos pop-in" at bounding box center [870, 280] width 12 height 12
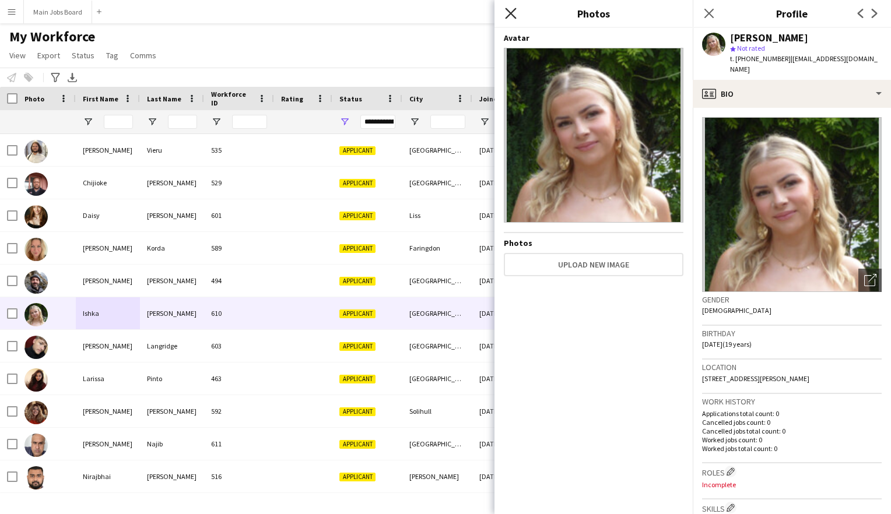
click at [511, 16] on icon "Close pop-in" at bounding box center [510, 13] width 11 height 11
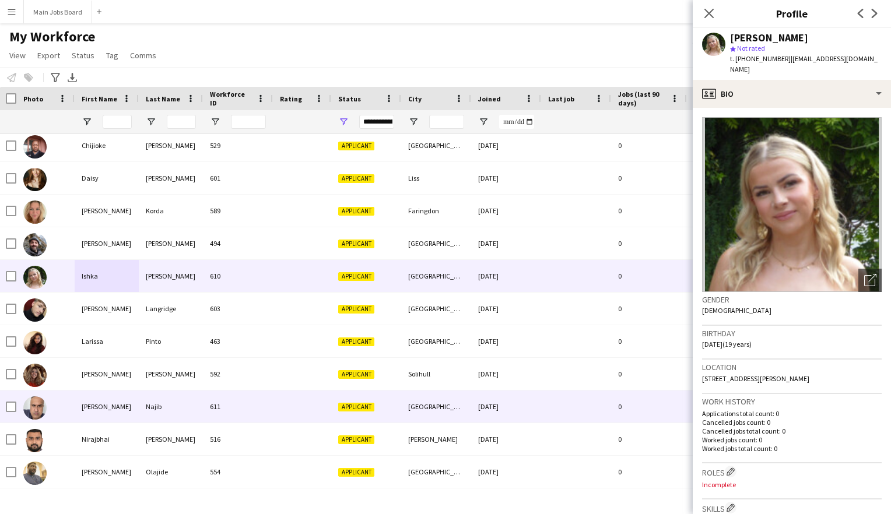
scroll to position [34, 0]
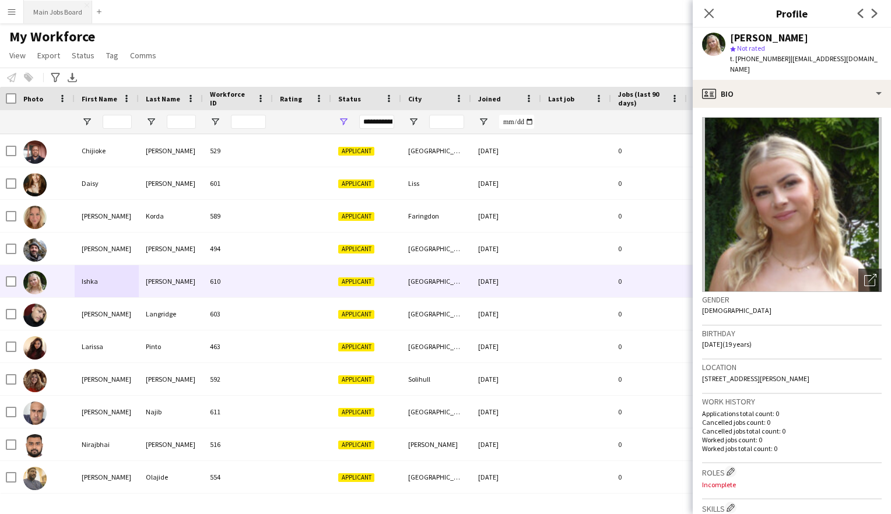
click at [44, 16] on button "Main Jobs Board Close" at bounding box center [58, 12] width 68 height 23
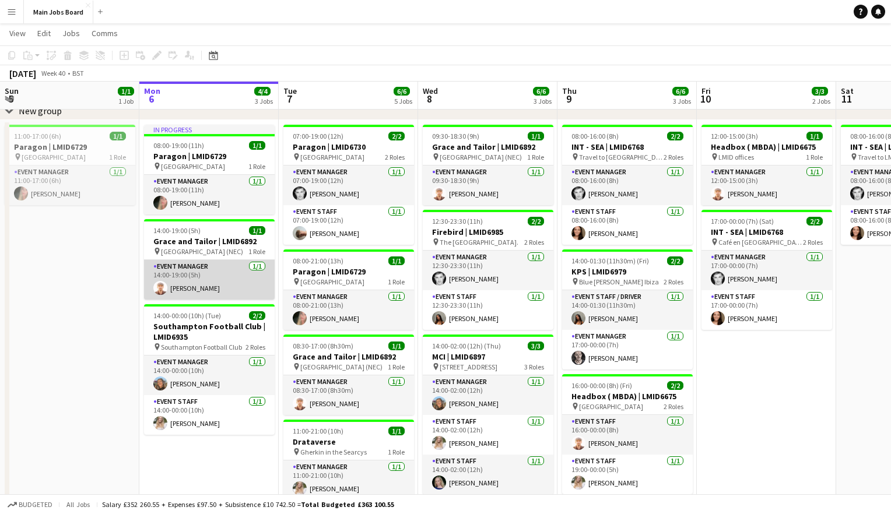
click at [191, 289] on app-card-role "Event Manager [DATE] 14:00-19:00 (5h) [PERSON_NAME]" at bounding box center [209, 280] width 131 height 40
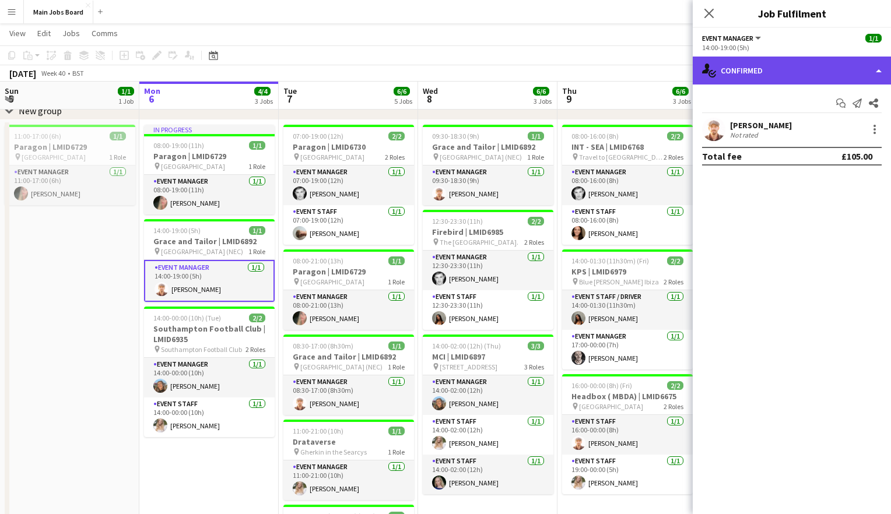
click at [773, 74] on div "single-neutral-actions-check-2 Confirmed" at bounding box center [792, 71] width 198 height 28
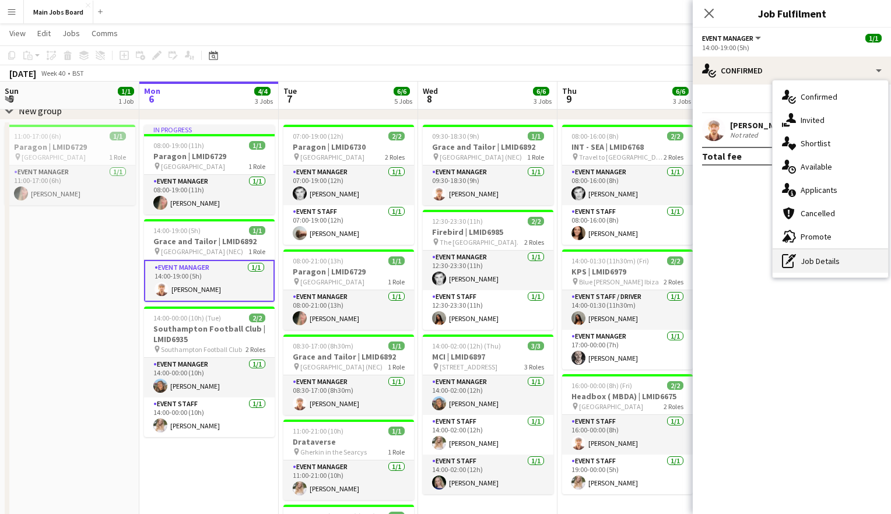
click at [773, 271] on div "pen-write Job Details" at bounding box center [830, 261] width 115 height 23
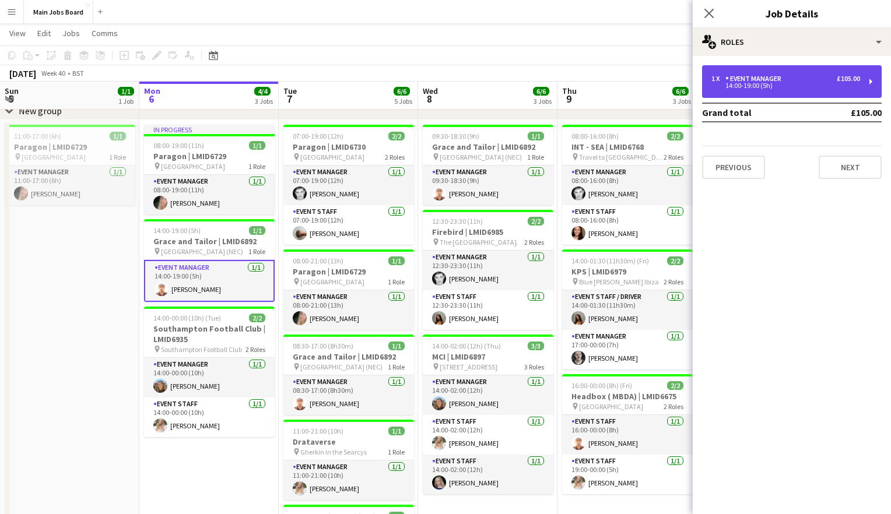
click at [773, 81] on div "1 x Event Manager £105.00" at bounding box center [785, 79] width 149 height 8
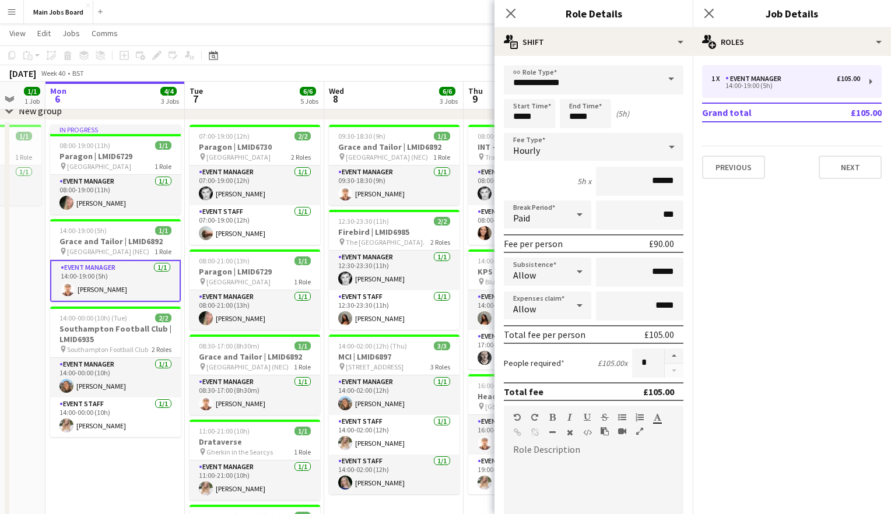
drag, startPoint x: 378, startPoint y: 353, endPoint x: 284, endPoint y: 352, distance: 93.9
click at [284, 352] on app-calendar-viewport "Fri 3 Sat 4 Sun 5 1/1 1 Job Mon 6 4/4 3 Jobs Tue 7 6/6 5 Jobs Wed 8 6/6 3 Jobs …" at bounding box center [445, 307] width 891 height 653
click at [238, 393] on app-card-role "Event Manager [DATE] 08:30-17:00 (8h30m) [PERSON_NAME]" at bounding box center [255, 396] width 131 height 40
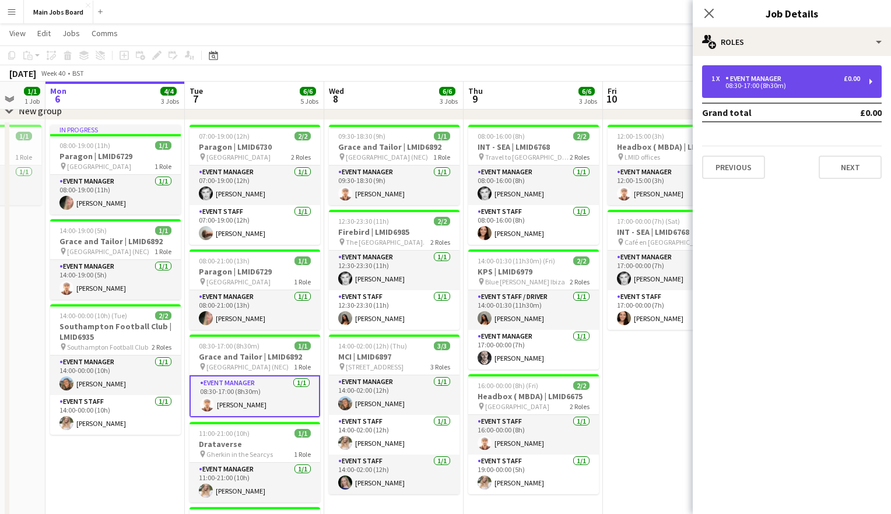
click at [773, 78] on div "1 x Event Manager £0.00" at bounding box center [785, 79] width 149 height 8
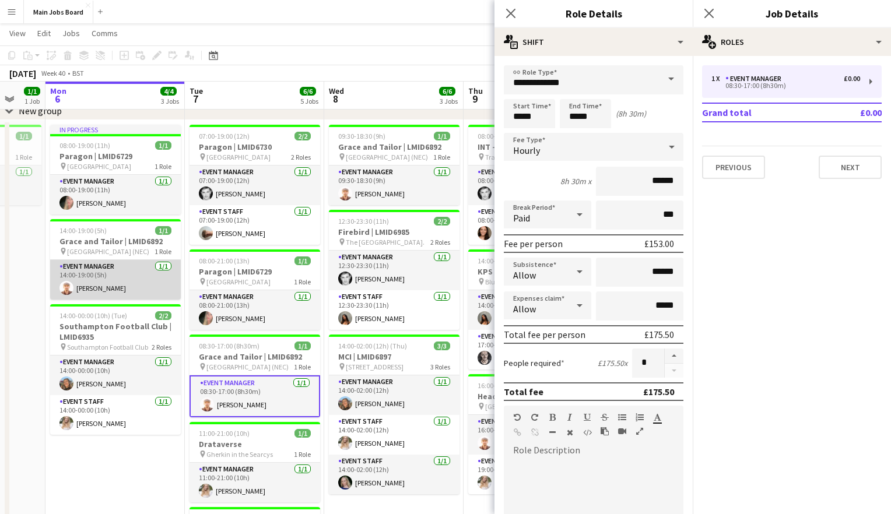
click at [159, 290] on app-card-role "Event Manager [DATE] 14:00-19:00 (5h) [PERSON_NAME]" at bounding box center [115, 280] width 131 height 40
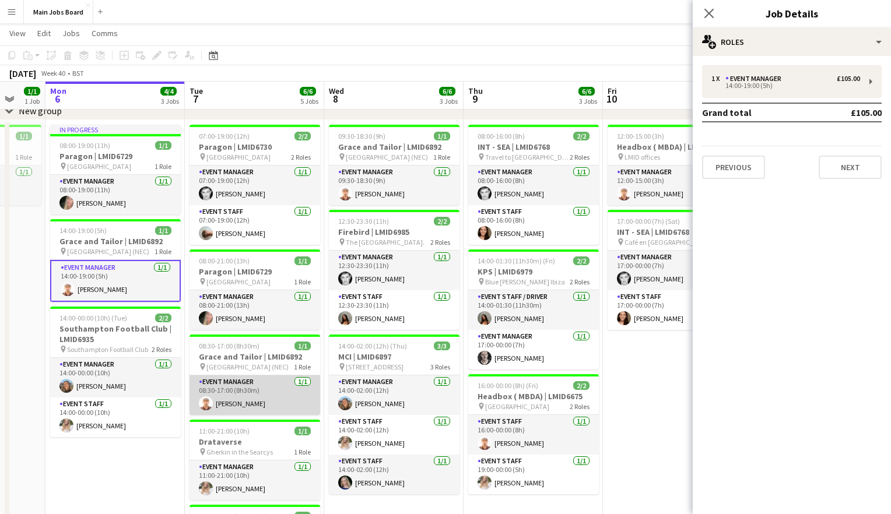
click at [276, 410] on app-card-role "Event Manager [DATE] 08:30-17:00 (8h30m) [PERSON_NAME]" at bounding box center [255, 396] width 131 height 40
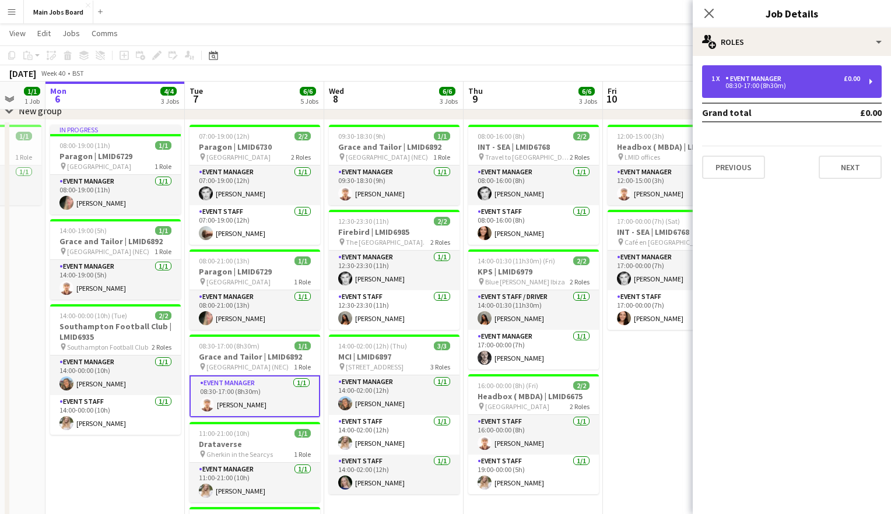
click at [773, 77] on div "Event Manager" at bounding box center [755, 79] width 61 height 8
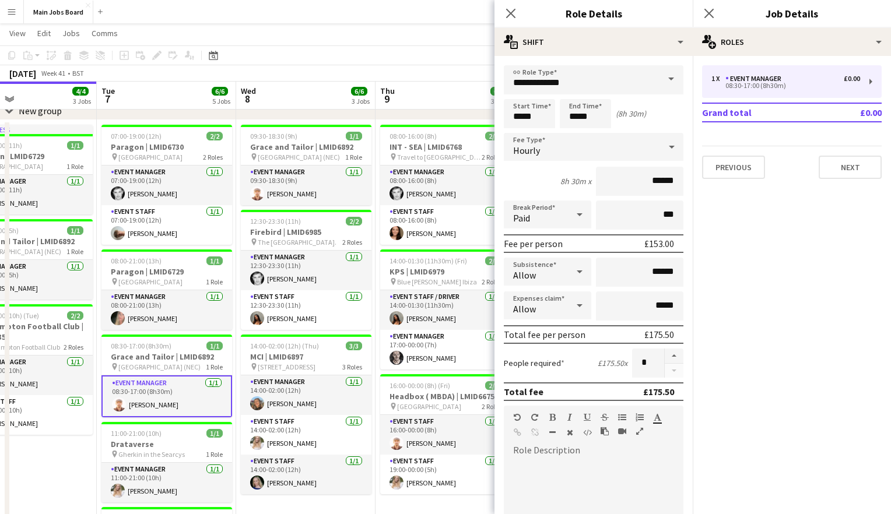
drag, startPoint x: 379, startPoint y: 372, endPoint x: 289, endPoint y: 374, distance: 89.8
click at [289, 374] on app-calendar-viewport "Fri 3 Sat 4 Sun 5 1/1 1 Job Mon 6 4/4 3 Jobs Tue 7 6/6 5 Jobs Wed 8 6/6 3 Jobs …" at bounding box center [445, 307] width 891 height 653
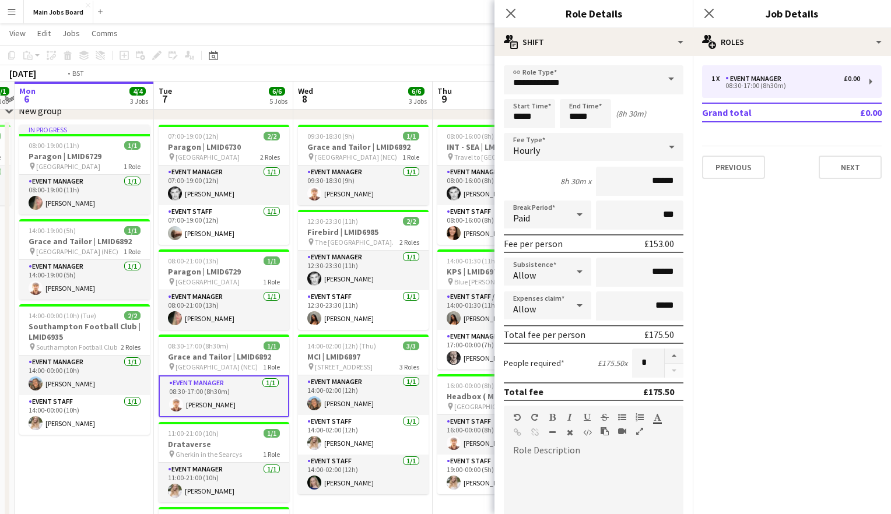
scroll to position [0, 402]
drag, startPoint x: 145, startPoint y: 319, endPoint x: 205, endPoint y: 319, distance: 60.1
click at [205, 319] on app-calendar-viewport "Fri 3 Sat 4 Sun 5 1/1 1 Job Mon 6 4/4 3 Jobs Tue 7 6/6 5 Jobs Wed 8 6/6 3 Jobs …" at bounding box center [445, 307] width 891 height 653
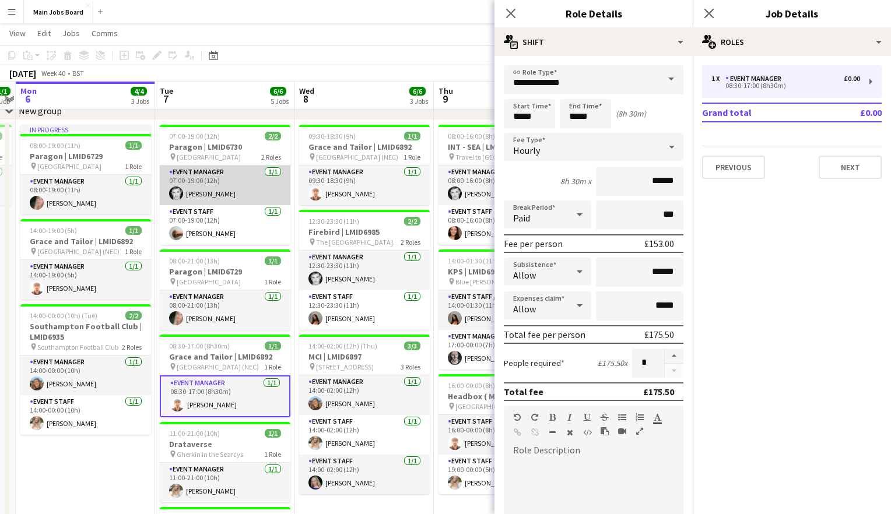
click at [201, 187] on app-card-role "Event Manager [DATE] 07:00-19:00 (12h) [PERSON_NAME]" at bounding box center [225, 186] width 131 height 40
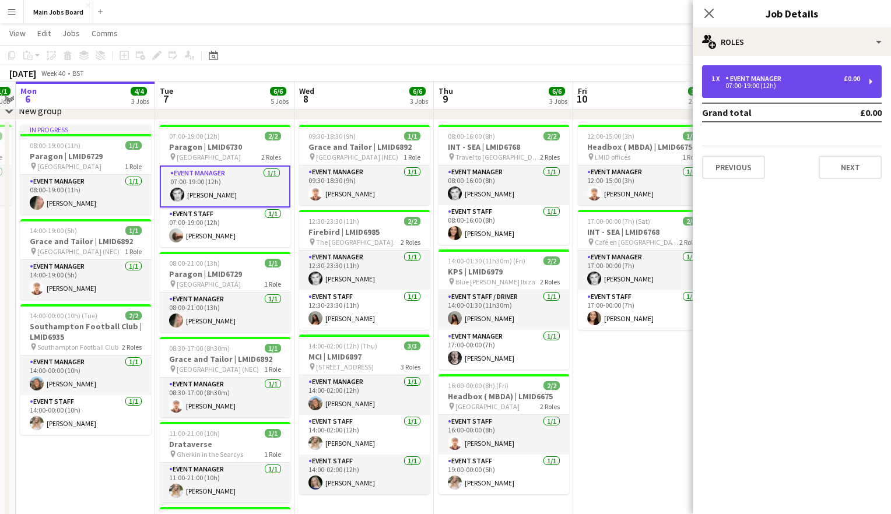
click at [745, 85] on div "07:00-19:00 (12h)" at bounding box center [785, 86] width 149 height 6
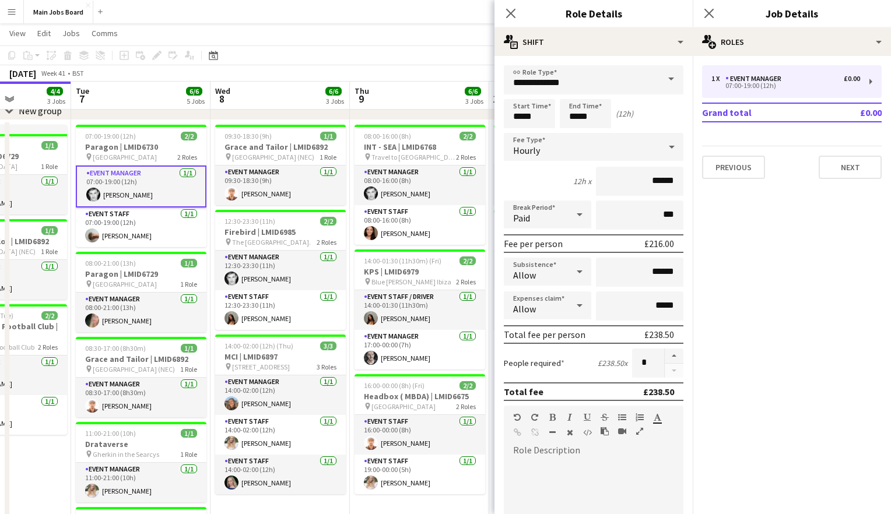
scroll to position [0, 494]
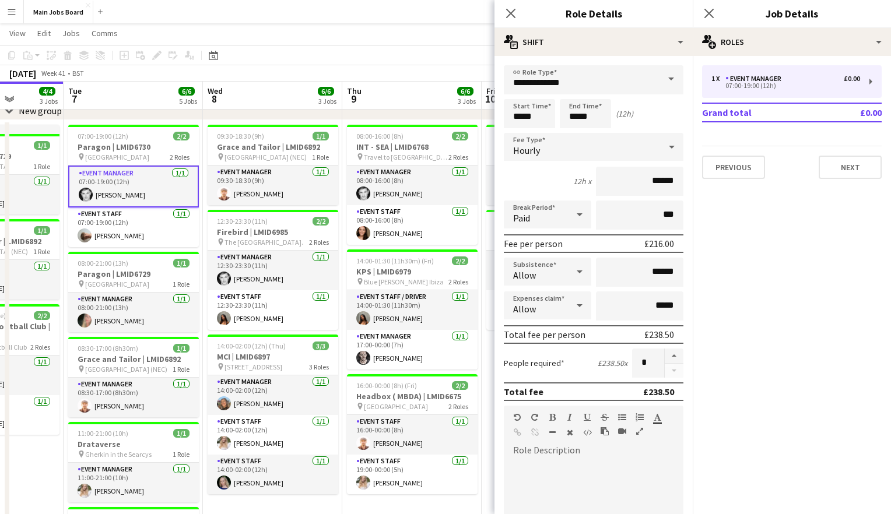
drag, startPoint x: 455, startPoint y: 334, endPoint x: 363, endPoint y: 340, distance: 91.8
click at [363, 340] on app-calendar-viewport "Fri 3 Sat 4 Sun 5 1/1 1 Job Mon 6 4/4 3 Jobs Tue 7 6/6 5 Jobs Wed 8 6/6 3 Jobs …" at bounding box center [445, 307] width 891 height 653
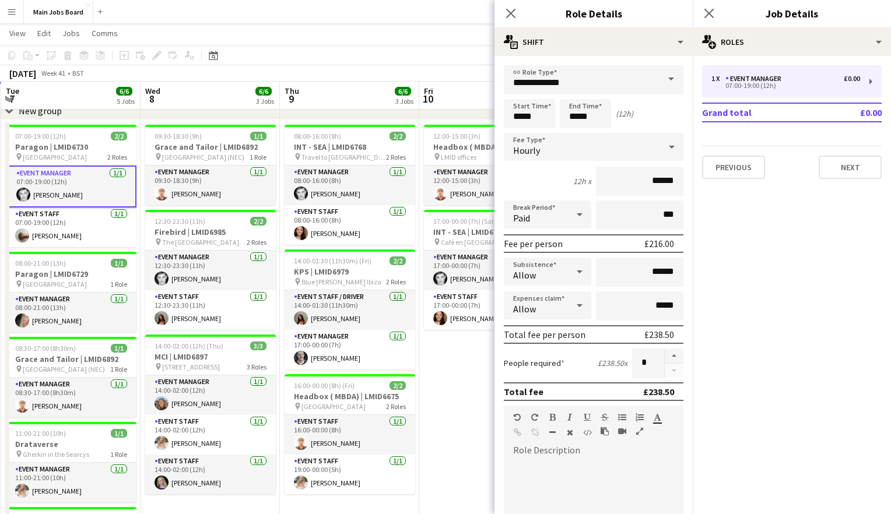
scroll to position [0, 310]
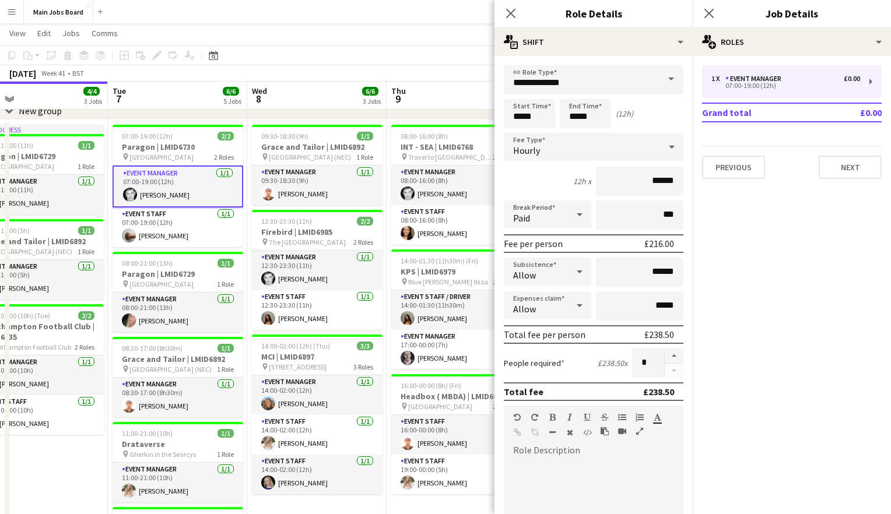
drag, startPoint x: 448, startPoint y: 350, endPoint x: 504, endPoint y: 357, distance: 55.8
click at [506, 358] on body "Menu Boards Boards Boards All jobs Status Workforce Workforce My Workforce Recr…" at bounding box center [445, 295] width 891 height 718
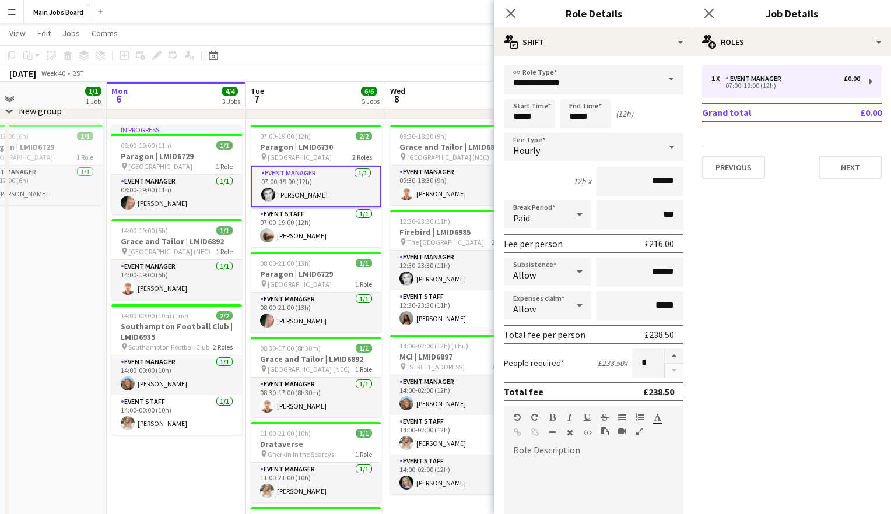
drag, startPoint x: 245, startPoint y: 356, endPoint x: 383, endPoint y: 370, distance: 137.8
click at [383, 370] on app-calendar-viewport "Fri 3 Sat 4 Sun 5 1/1 1 Job Mon 6 4/4 3 Jobs Tue 7 6/6 5 Jobs Wed 8 6/6 3 Jobs …" at bounding box center [445, 307] width 891 height 653
click at [508, 13] on icon "Close pop-in" at bounding box center [510, 13] width 11 height 11
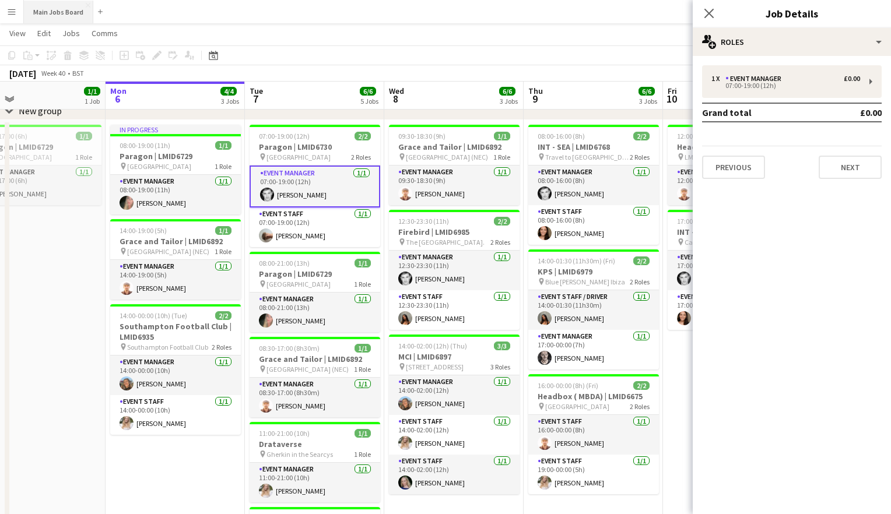
click at [43, 13] on button "Main Jobs Board Close" at bounding box center [58, 12] width 69 height 23
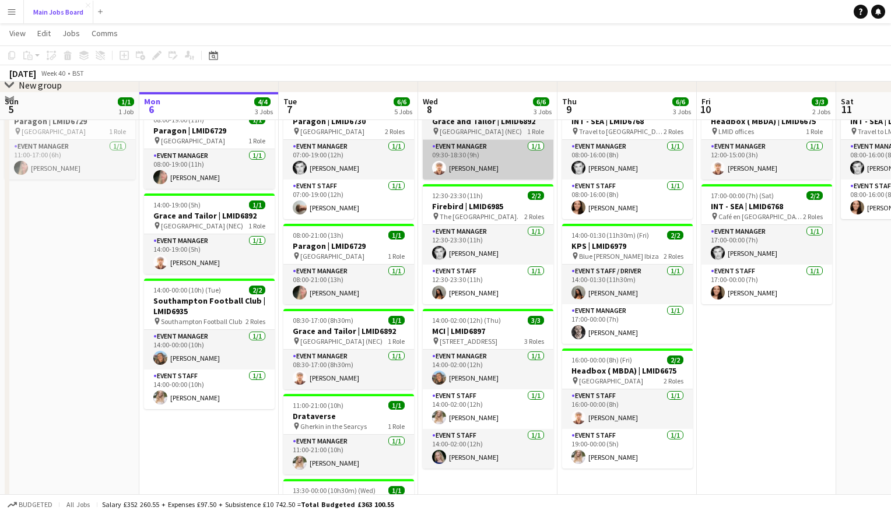
scroll to position [0, 0]
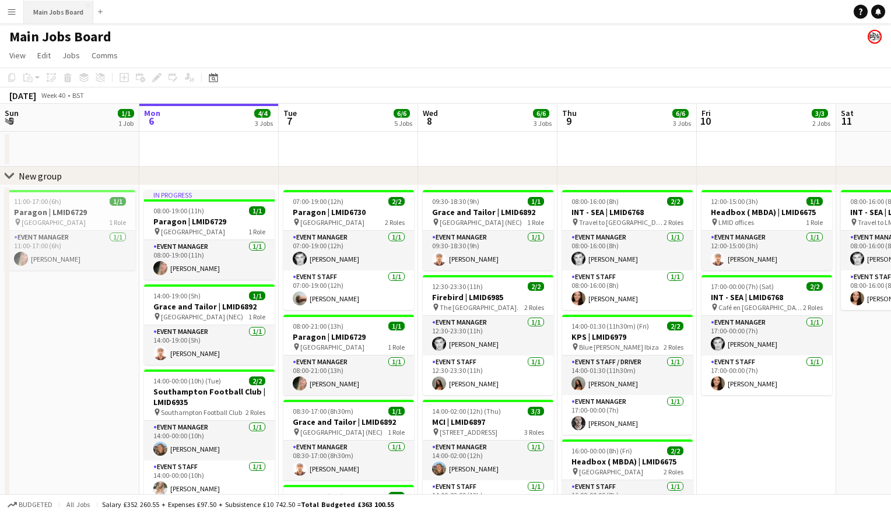
click at [41, 12] on button "Main Jobs Board Close" at bounding box center [58, 12] width 69 height 23
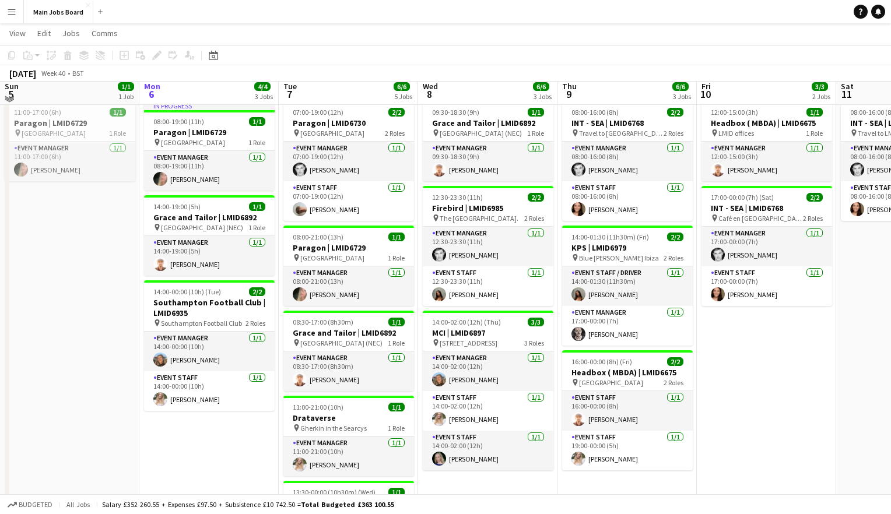
scroll to position [83, 0]
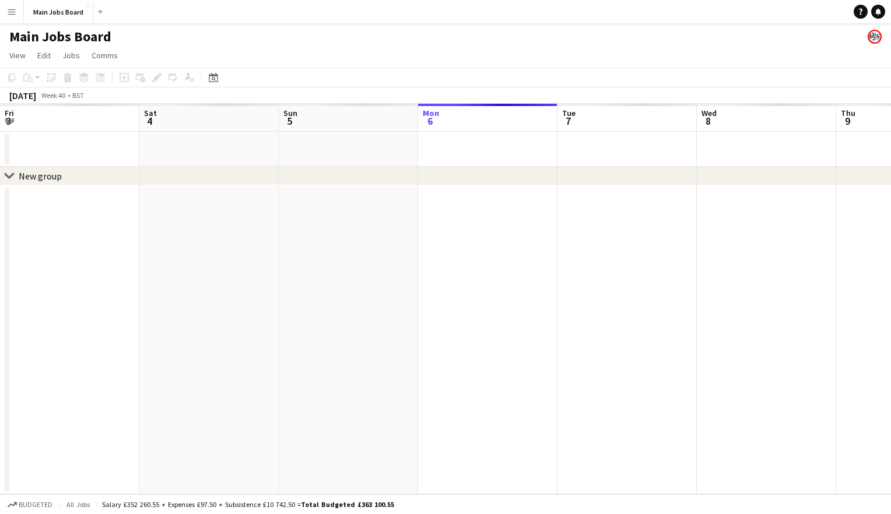
scroll to position [0, 279]
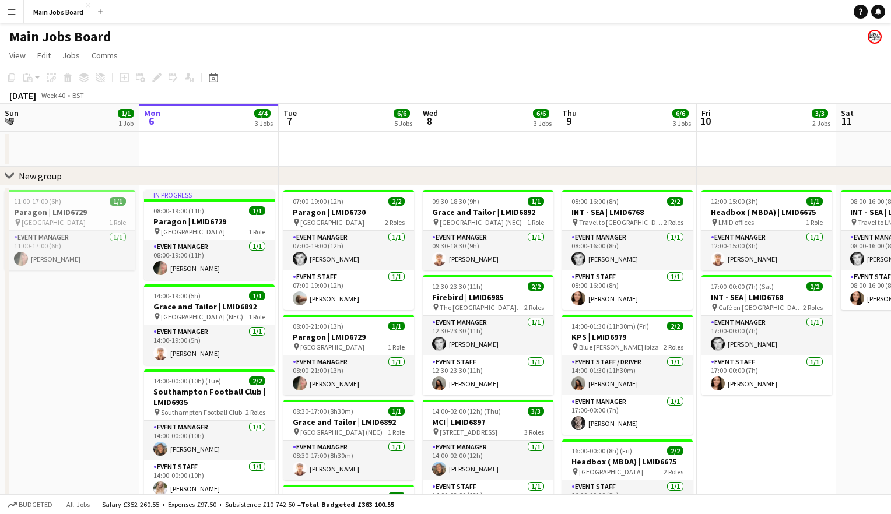
click at [17, 9] on button "Menu" at bounding box center [11, 11] width 23 height 23
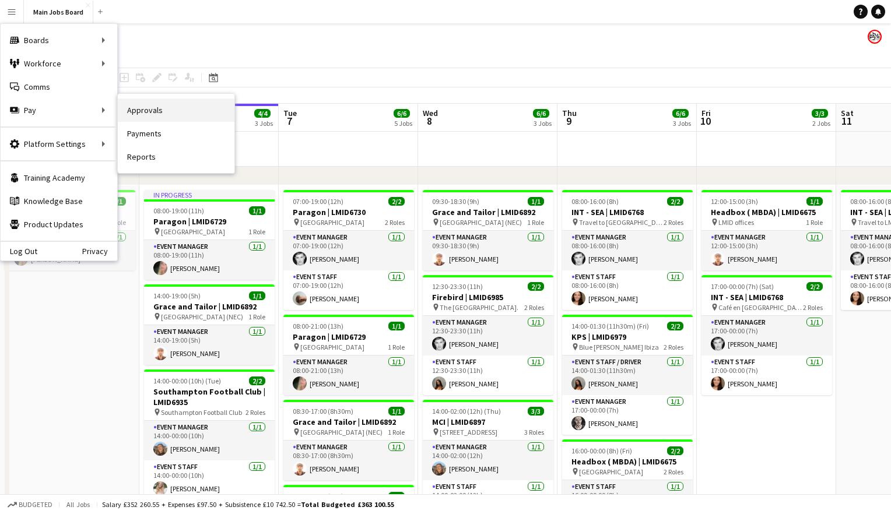
click at [157, 107] on link "Approvals" at bounding box center [176, 110] width 117 height 23
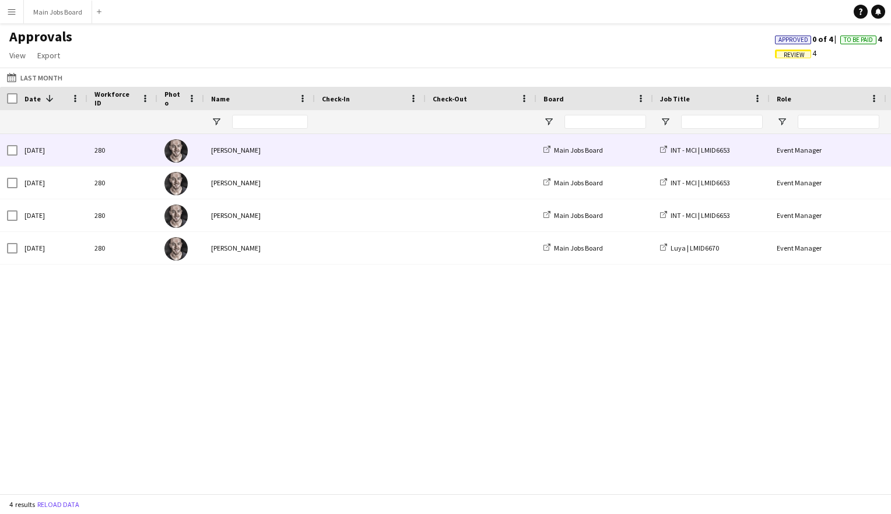
click at [251, 155] on div "[PERSON_NAME]" at bounding box center [259, 150] width 111 height 32
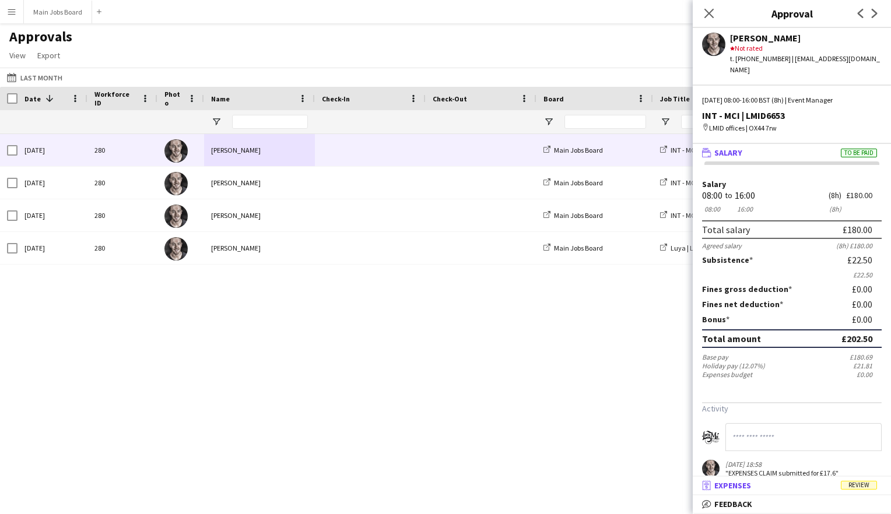
click at [774, 479] on mat-expansion-panel-header "receipt Expenses Review" at bounding box center [792, 485] width 198 height 17
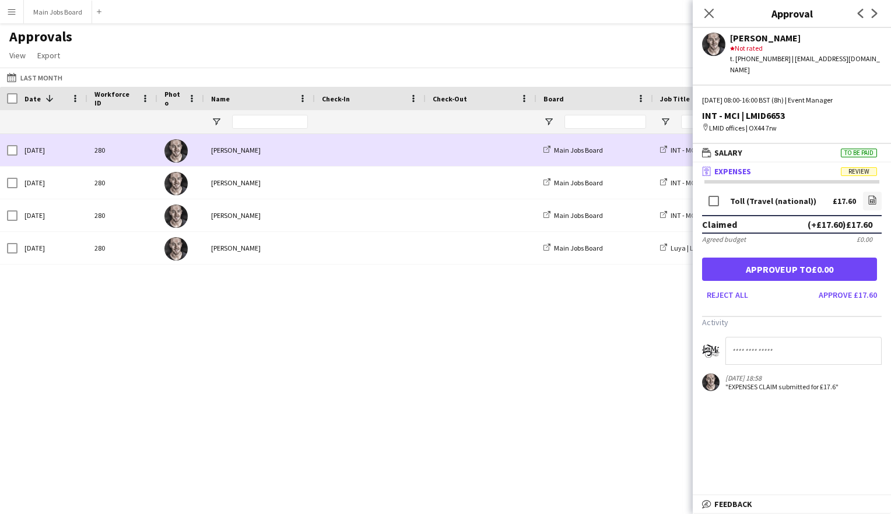
click at [337, 145] on span at bounding box center [370, 150] width 97 height 32
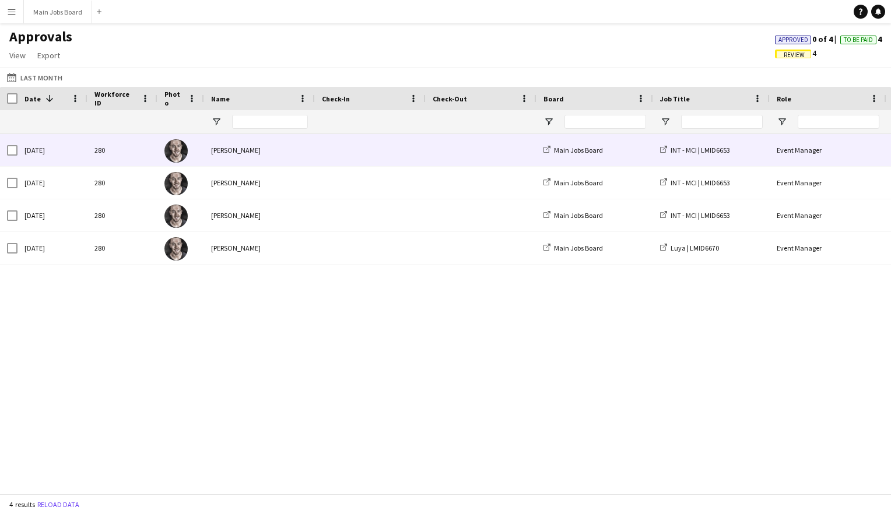
click at [337, 145] on span at bounding box center [370, 150] width 97 height 32
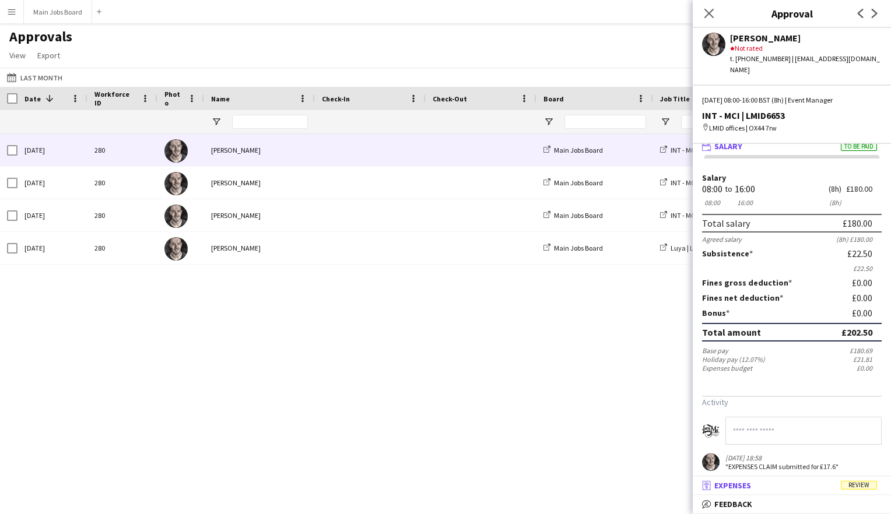
click at [766, 488] on mat-panel-title "receipt Expenses Review" at bounding box center [790, 485] width 194 height 10
